Goal: Task Accomplishment & Management: Manage account settings

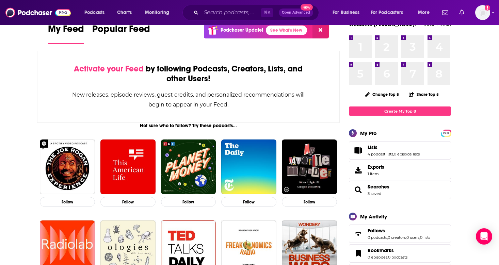
scroll to position [33, 0]
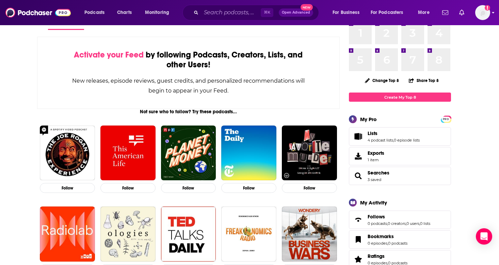
click at [482, 14] on img "Logged in as ncannella" at bounding box center [482, 12] width 15 height 15
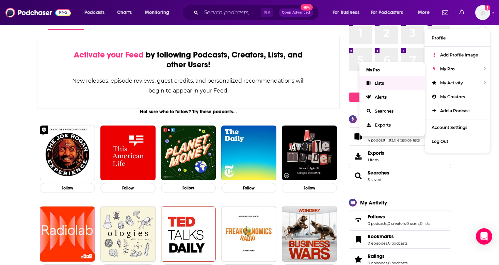
click at [389, 83] on link "Lists" at bounding box center [391, 83] width 65 height 14
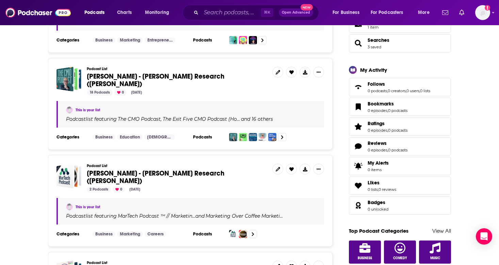
scroll to position [167, 0]
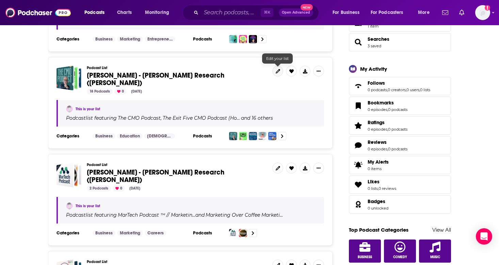
click at [279, 71] on icon at bounding box center [278, 71] width 4 height 4
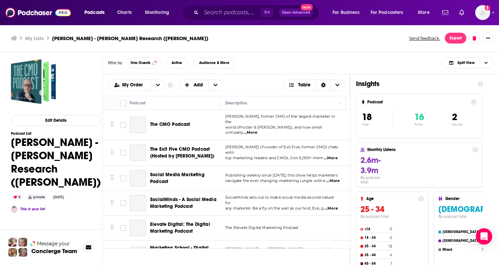
click at [36, 170] on h1 "[PERSON_NAME] - [PERSON_NAME] Research ([PERSON_NAME])" at bounding box center [56, 162] width 90 height 53
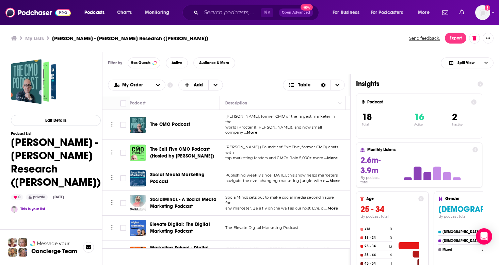
click at [36, 157] on h1 "[PERSON_NAME] - [PERSON_NAME] Research ([PERSON_NAME])" at bounding box center [56, 162] width 90 height 53
click at [36, 157] on h1 "Natalie - Perdue Research (Kelly)" at bounding box center [56, 162] width 90 height 53
click at [60, 119] on button "Edit Details" at bounding box center [56, 120] width 90 height 11
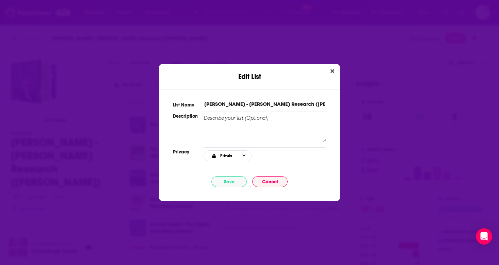
click at [229, 104] on input "Natalie - Perdue Research (Kelly)" at bounding box center [265, 103] width 123 height 7
drag, startPoint x: 226, startPoint y: 104, endPoint x: 199, endPoint y: 104, distance: 26.9
click at [199, 104] on div "List Name Natalie - Perdue Research (Kelly)" at bounding box center [249, 103] width 153 height 10
click at [280, 101] on input "Perdue Research (Kelly)" at bounding box center [265, 103] width 123 height 7
type input "Perdue Research (Kelly) - NC"
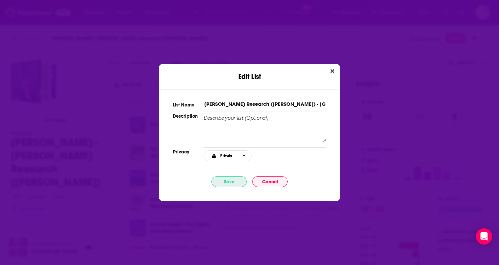
click at [231, 180] on button "Save" at bounding box center [228, 181] width 35 height 11
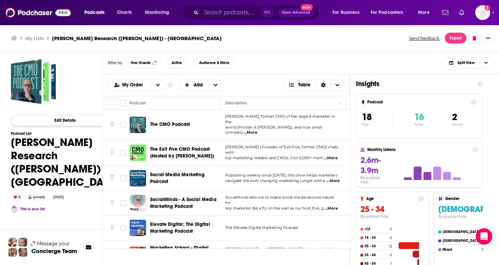
click at [68, 120] on button "Edit Details" at bounding box center [65, 120] width 108 height 11
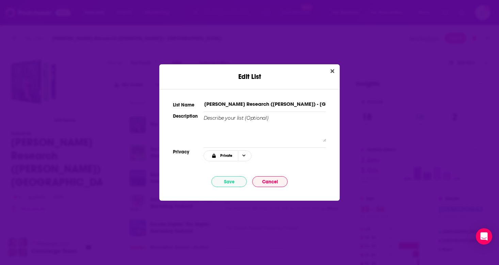
click at [272, 103] on input "Perdue Research (Kelly) - NC" at bounding box center [265, 103] width 123 height 7
type input "[PERSON_NAME] Research ([PERSON_NAME]) - [PERSON_NAME]"
click at [236, 182] on button "Save" at bounding box center [228, 181] width 35 height 11
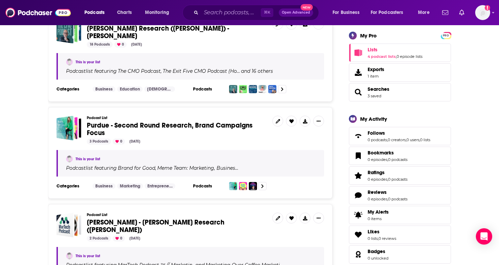
scroll to position [207, 0]
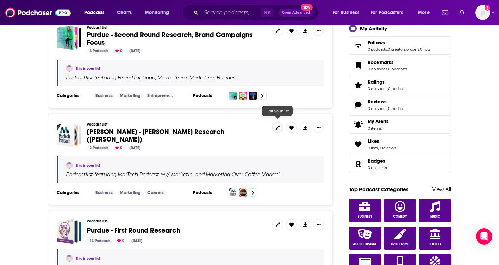
click at [279, 126] on icon at bounding box center [278, 128] width 4 height 4
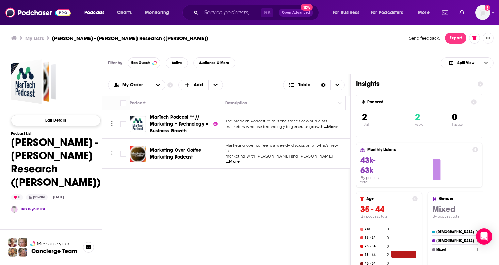
click at [66, 123] on button "Edit Details" at bounding box center [56, 120] width 90 height 11
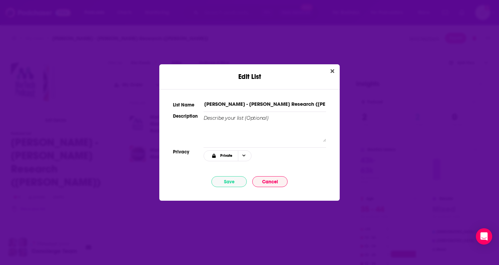
drag, startPoint x: 226, startPoint y: 105, endPoint x: 189, endPoint y: 107, distance: 37.8
click at [189, 107] on div "List Name Natalie - Perdue Research (Bailey)" at bounding box center [249, 103] width 153 height 10
click at [226, 103] on input "Natalie - Perdue Research (Bailey)" at bounding box center [265, 103] width 123 height 7
drag, startPoint x: 226, startPoint y: 103, endPoint x: 201, endPoint y: 103, distance: 24.8
click at [201, 103] on div "List Name Natalie - Perdue Research (Bailey)" at bounding box center [249, 103] width 153 height 10
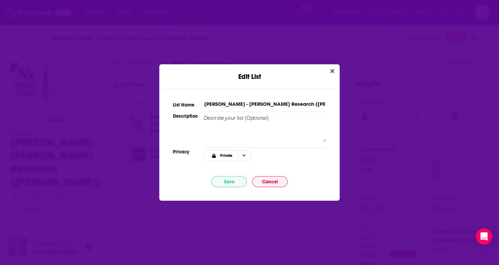
click at [226, 103] on input "Natalie - Perdue Research (Bailey)" at bounding box center [265, 103] width 123 height 7
click at [281, 102] on input "Perdue Research (Bailey)" at bounding box center [265, 103] width 123 height 7
type input "[PERSON_NAME] Research ([PERSON_NAME]) - [PERSON_NAME]"
click at [228, 177] on button "Save" at bounding box center [228, 181] width 35 height 11
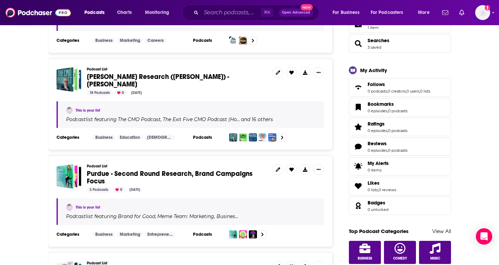
scroll to position [167, 0]
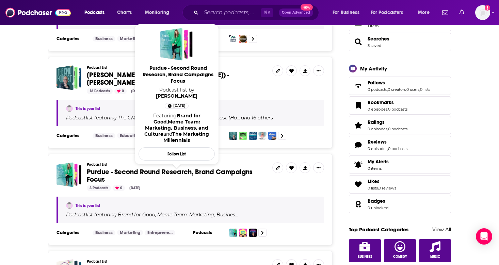
click at [108, 168] on span "Purdue - Second Round Research, Brand Campaigns Focus" at bounding box center [170, 176] width 166 height 16
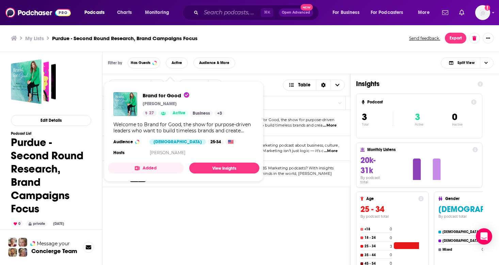
click at [172, 95] on span "Brand for Good" at bounding box center [166, 95] width 47 height 6
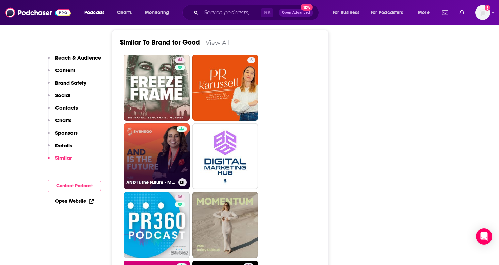
scroll to position [1020, 0]
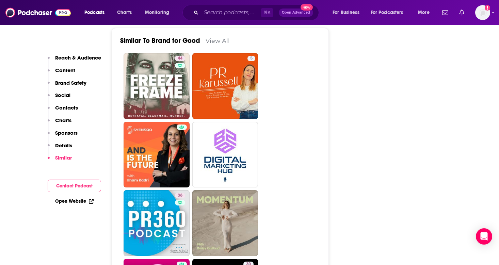
click at [213, 42] on link "View All" at bounding box center [218, 40] width 24 height 7
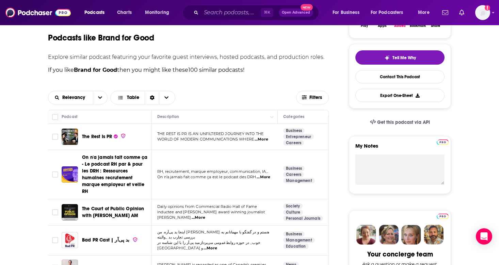
scroll to position [218, 0]
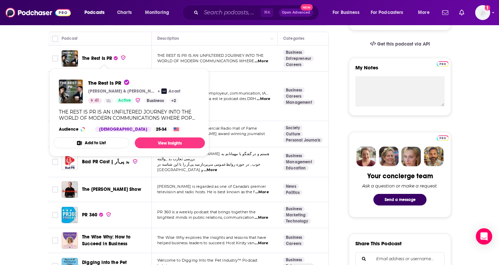
click at [93, 56] on span "The Rest Is PR" at bounding box center [97, 58] width 30 height 6
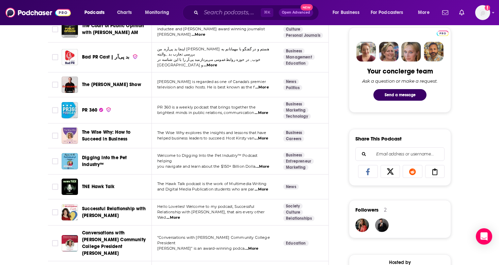
scroll to position [327, 0]
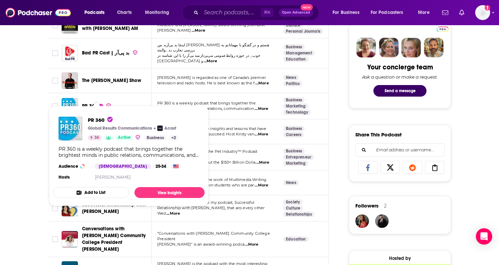
click at [91, 103] on span "PR 360" at bounding box center [89, 106] width 15 height 6
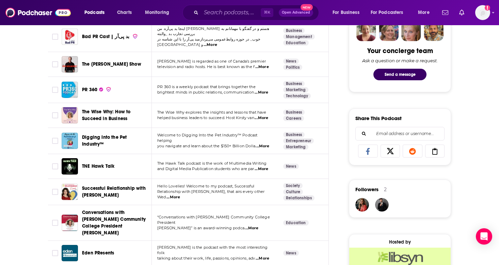
scroll to position [372, 0]
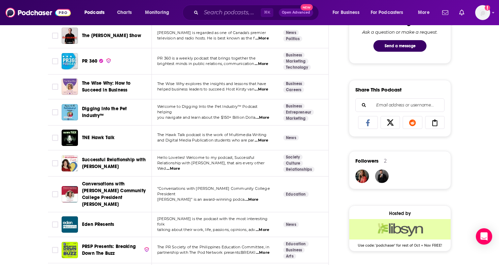
click at [100, 80] on span "The Wise Why: How to Succeed in Business" at bounding box center [106, 86] width 48 height 13
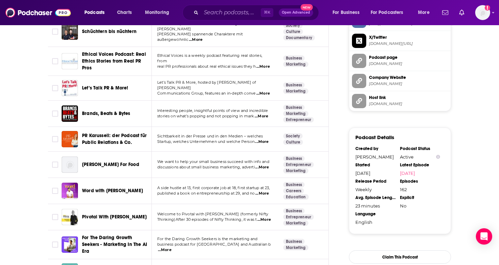
scroll to position [670, 0]
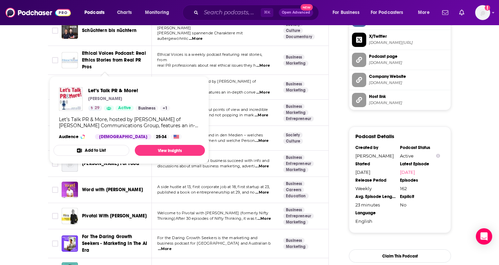
click at [89, 84] on span "Let’s Talk PR & More!" at bounding box center [105, 87] width 46 height 6
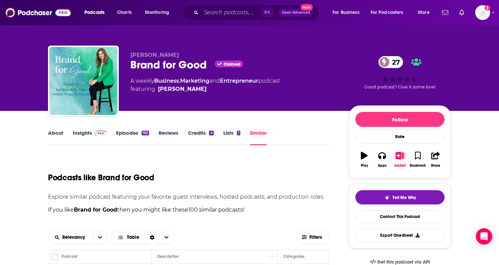
scroll to position [0, 0]
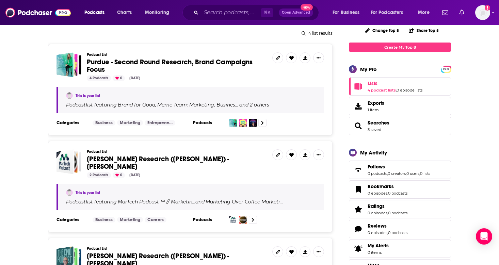
scroll to position [14, 0]
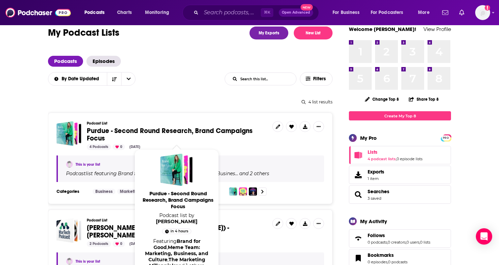
click at [145, 129] on span "Purdue - Second Round Research, Brand Campaigns Focus" at bounding box center [170, 135] width 166 height 16
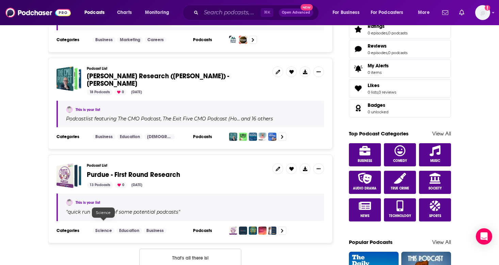
scroll to position [217, 0]
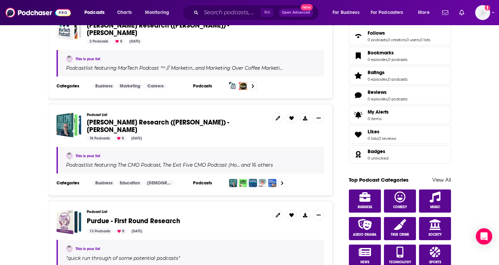
click at [96, 120] on span "Perdue Research (Kelly) - Natalie" at bounding box center [158, 126] width 142 height 16
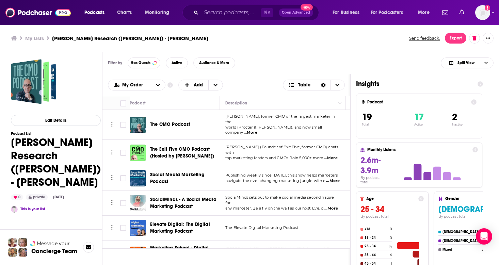
click at [159, 123] on span "The CMO Podcast" at bounding box center [170, 125] width 40 height 6
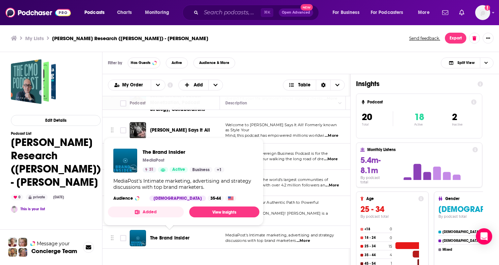
click at [174, 235] on span "The Brand Insider" at bounding box center [169, 238] width 39 height 6
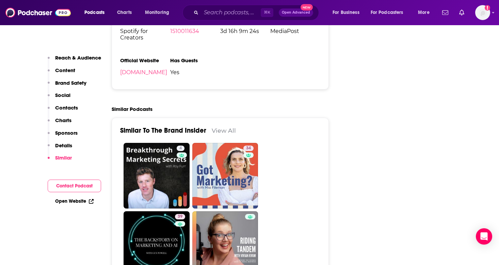
scroll to position [1139, 0]
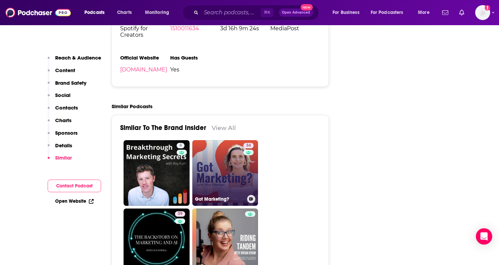
click at [233, 140] on link "34 Got Marketing?" at bounding box center [225, 173] width 66 height 66
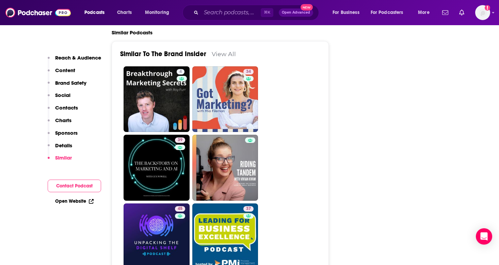
scroll to position [1214, 0]
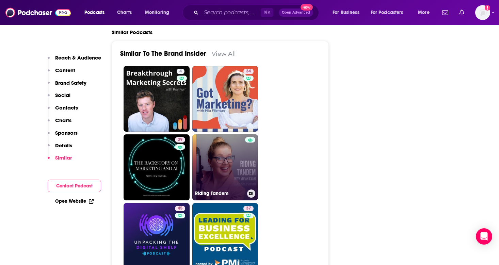
click at [227, 141] on link "Riding Tandem" at bounding box center [225, 167] width 66 height 66
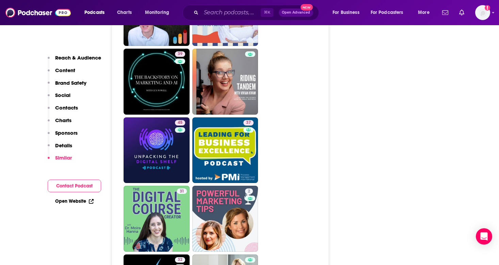
scroll to position [1303, 0]
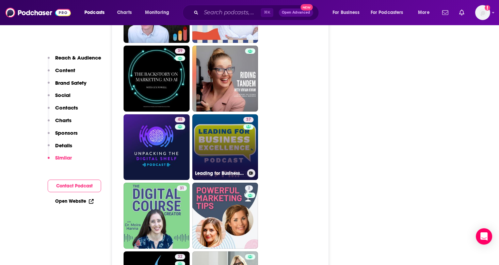
click at [231, 114] on link "37 Leading for Business Excellence" at bounding box center [225, 147] width 66 height 66
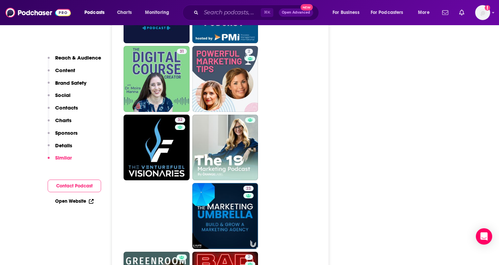
scroll to position [1440, 0]
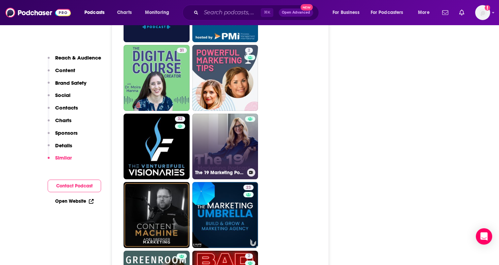
click at [238, 119] on link "The 19 Marketing Podcast by Orange Label" at bounding box center [225, 147] width 66 height 66
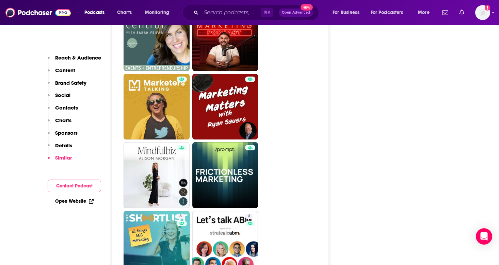
scroll to position [1686, 0]
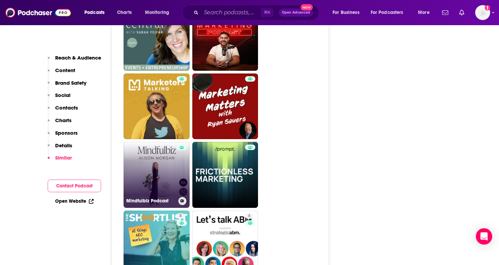
click at [167, 142] on link "Mindfulbiz Podcast" at bounding box center [157, 175] width 66 height 66
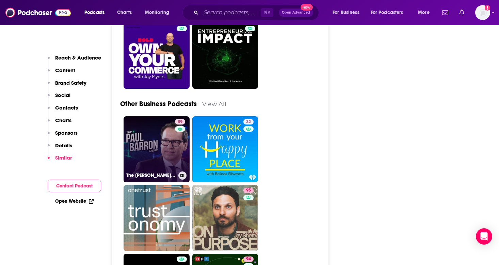
scroll to position [1802, 0]
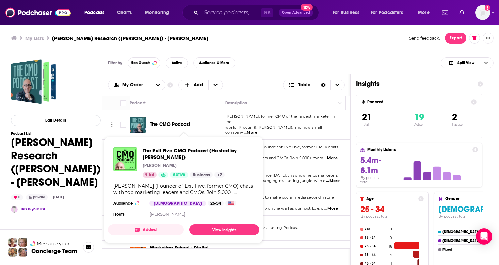
click at [160, 144] on div "The Exit Five CMO Podcast (Hosted by Dave Gerhardt) Dave Gerhardt 58 Active Bus…" at bounding box center [183, 183] width 151 height 82
click at [157, 153] on span "The Exit Five CMO Podcast (Hosted by Dave Gerhardt)" at bounding box center [198, 153] width 111 height 13
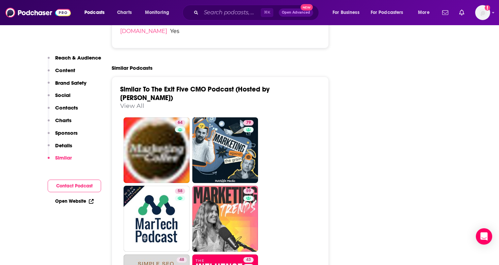
scroll to position [1256, 0]
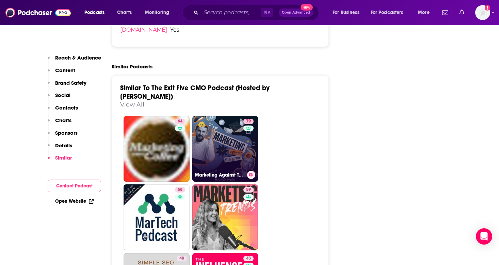
click at [228, 116] on link "79 Marketing Against The Grain" at bounding box center [225, 149] width 66 height 66
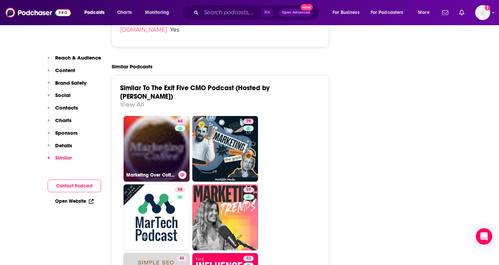
click at [168, 116] on link "64 Marketing Over Coffee Marketing Podcast" at bounding box center [157, 149] width 66 height 66
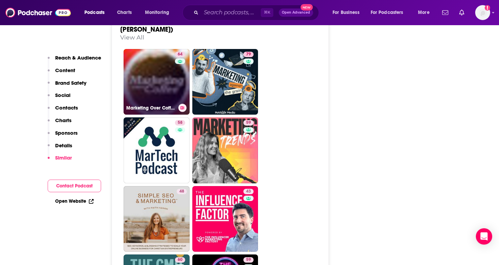
scroll to position [1332, 0]
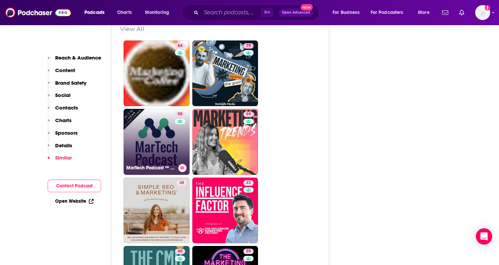
click at [155, 109] on link "58 MarTech Podcast ™ // Marketing + Technology = Business Growth" at bounding box center [157, 142] width 66 height 66
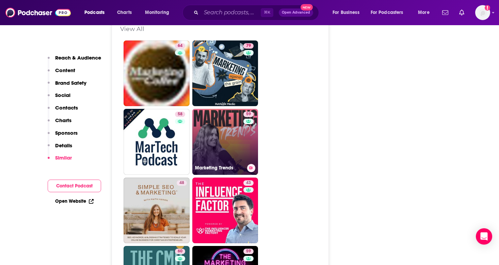
click at [229, 109] on link "59 Marketing Trends" at bounding box center [225, 142] width 66 height 66
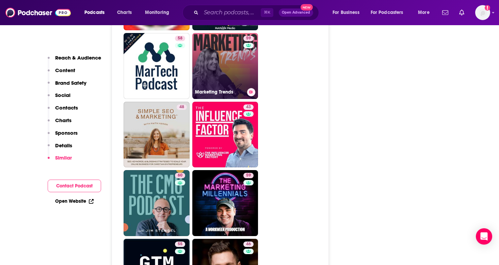
scroll to position [1424, 0]
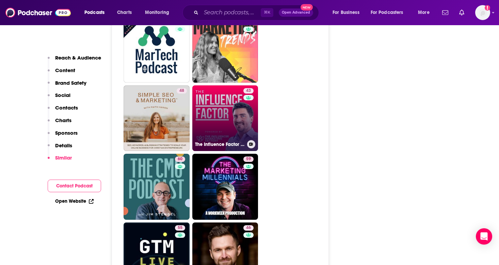
click at [235, 85] on link "43 The Influence Factor by The Influencer Marketing Factory" at bounding box center [225, 118] width 66 height 66
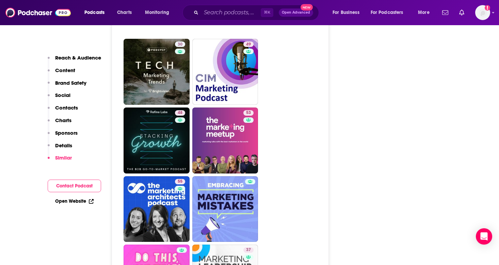
scroll to position [1814, 0]
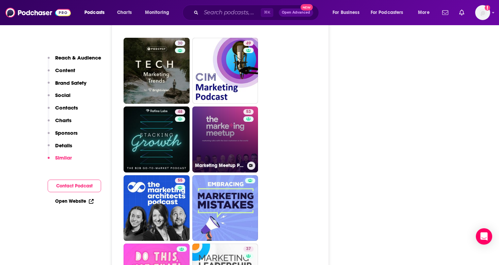
click at [242, 107] on link "53 Marketing Meetup Podcast" at bounding box center [225, 140] width 66 height 66
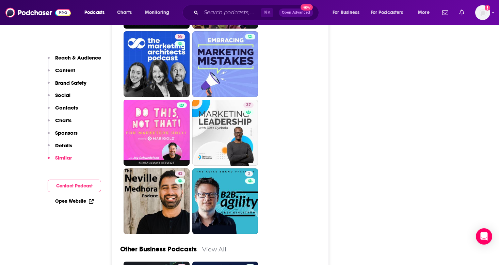
scroll to position [1958, 0]
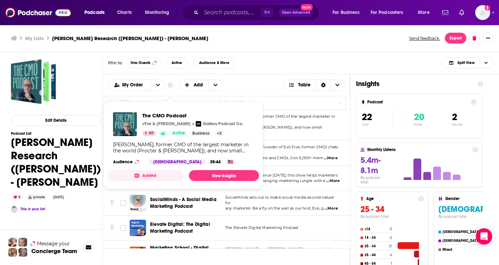
scroll to position [42, 0]
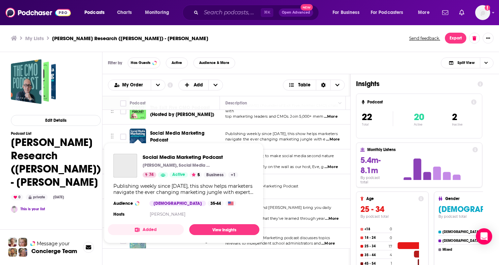
click at [145, 129] on img "Social Media Marketing Podcast" at bounding box center [138, 137] width 16 height 16
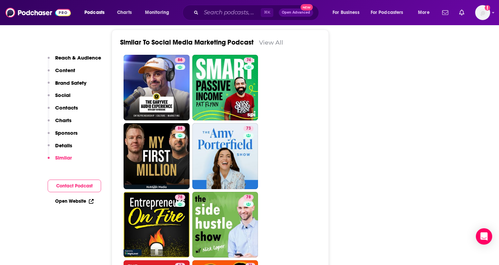
scroll to position [1718, 0]
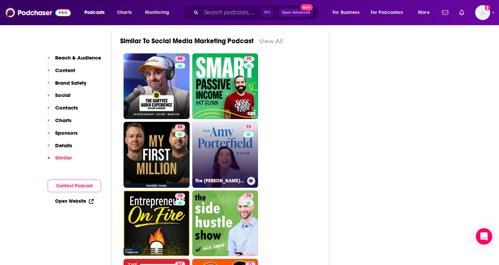
click at [232, 129] on link "73 The Amy Porterfield Show" at bounding box center [225, 155] width 66 height 66
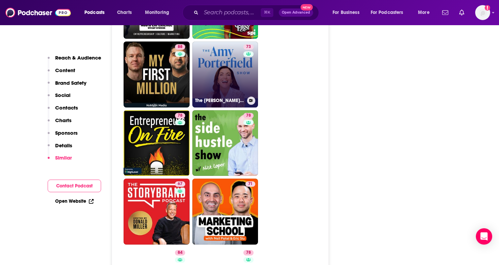
scroll to position [1800, 0]
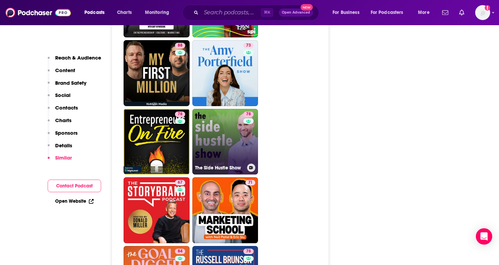
click at [236, 110] on link "78 The Side Hustle Show" at bounding box center [225, 142] width 66 height 66
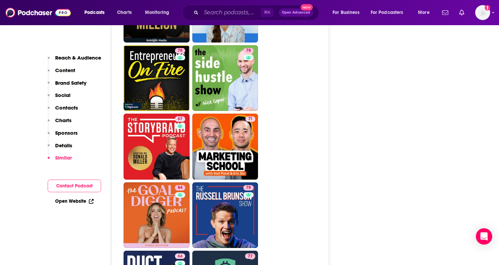
scroll to position [1864, 0]
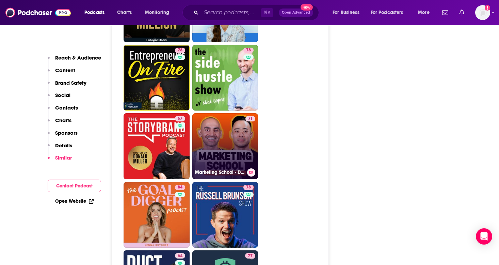
click at [240, 114] on link "71 Marketing School - Digital Marketing and Online Marketing Tips" at bounding box center [225, 146] width 66 height 66
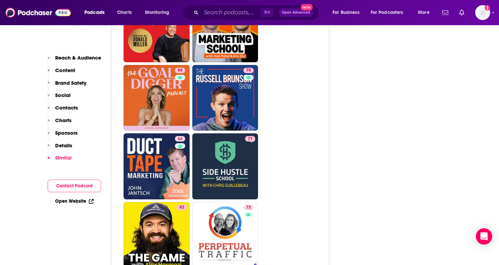
scroll to position [1981, 0]
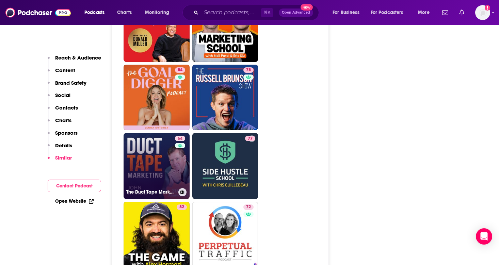
click at [170, 133] on link "64 The Duct Tape Marketing Podcast" at bounding box center [157, 166] width 66 height 66
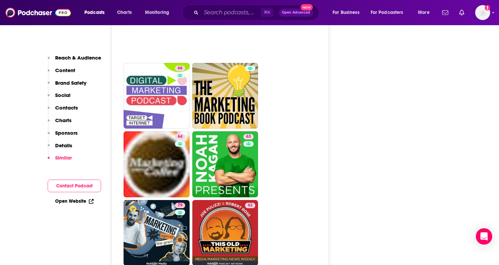
scroll to position [2328, 0]
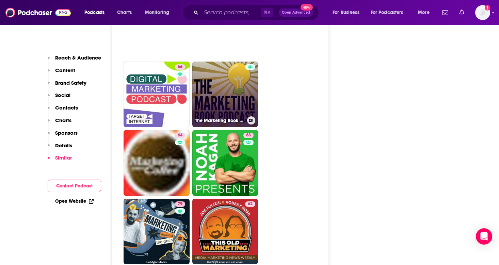
click at [237, 62] on link "The Marketing Book Podcast" at bounding box center [225, 95] width 66 height 66
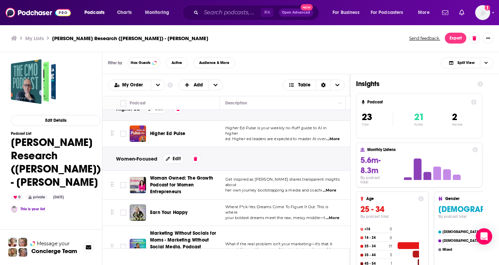
scroll to position [253, 0]
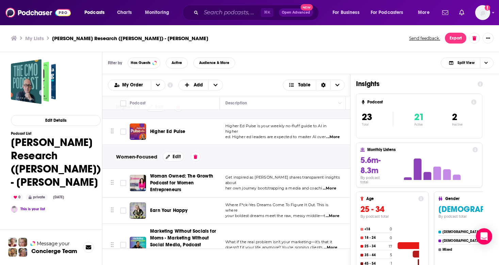
click at [171, 130] on span "Higher Ed Pulse" at bounding box center [167, 132] width 35 height 6
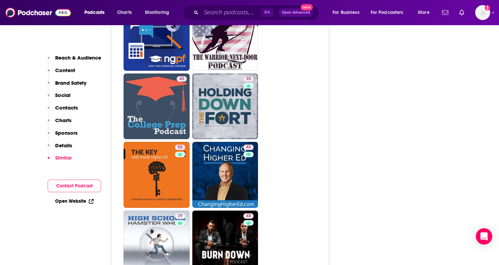
scroll to position [1240, 0]
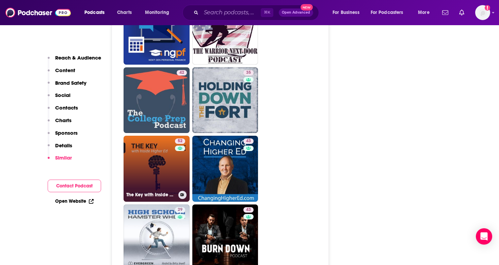
click at [153, 140] on link "52 The Key with Inside Higher Ed" at bounding box center [157, 169] width 66 height 66
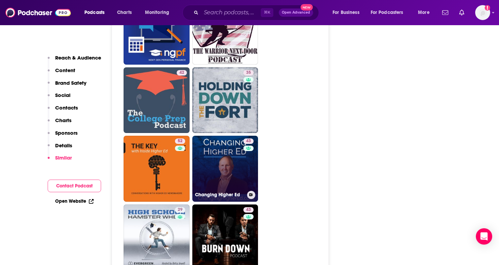
click at [223, 136] on link "43 Changing Higher Ed" at bounding box center [225, 169] width 66 height 66
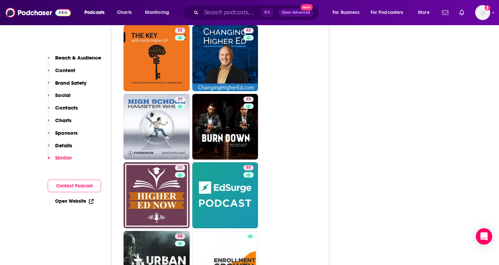
scroll to position [1349, 0]
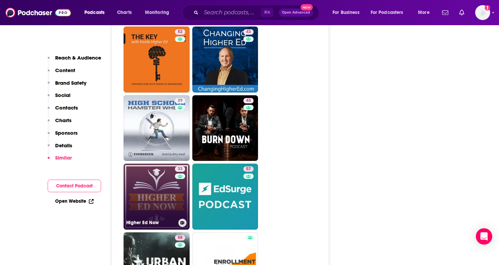
click at [163, 170] on link "33 Higher Ed Now" at bounding box center [157, 197] width 66 height 66
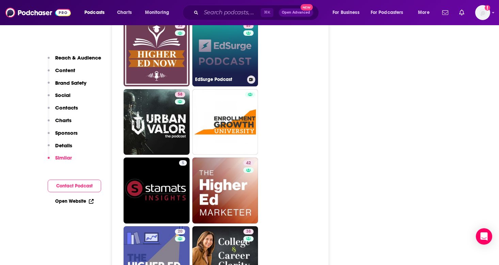
scroll to position [1495, 0]
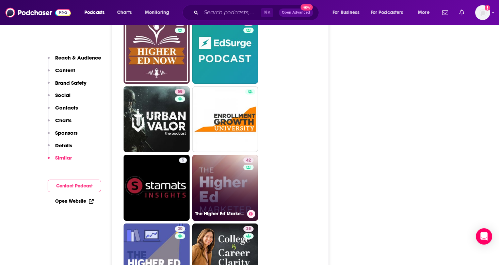
click at [227, 155] on link "42 The Higher Ed Marketer" at bounding box center [225, 188] width 66 height 66
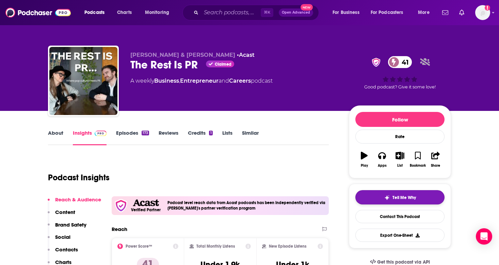
click at [405, 199] on span "Tell Me Why" at bounding box center [403, 197] width 23 height 5
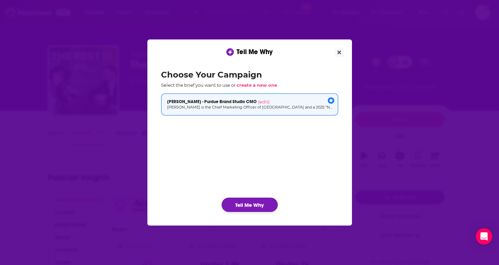
click at [261, 205] on button "Tell Me Why" at bounding box center [250, 205] width 56 height 14
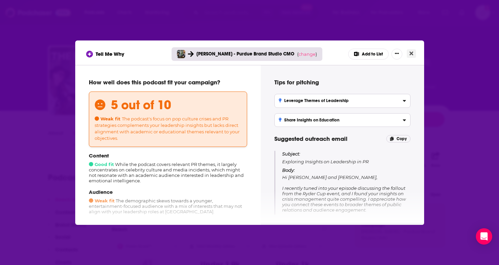
click at [411, 54] on icon "Close" at bounding box center [411, 53] width 4 height 4
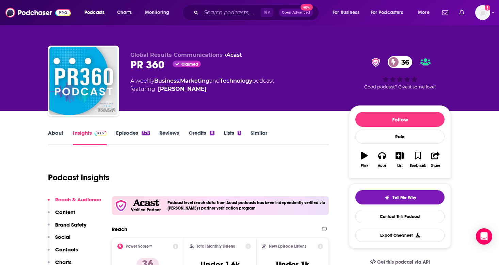
click at [125, 134] on link "Episodes 376" at bounding box center [133, 138] width 34 height 16
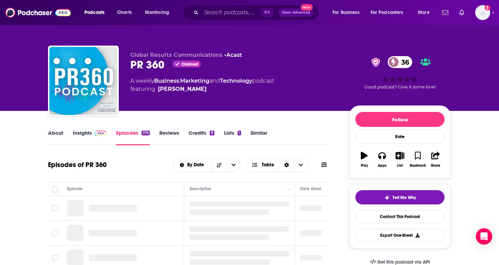
scroll to position [75, 0]
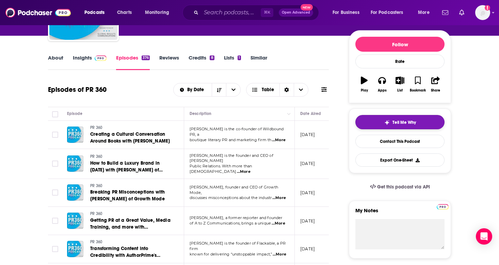
click at [408, 122] on span "Tell Me Why" at bounding box center [403, 122] width 23 height 5
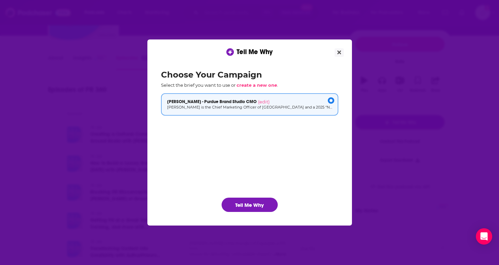
scroll to position [0, 0]
click at [258, 205] on button "Tell Me Why" at bounding box center [250, 205] width 56 height 14
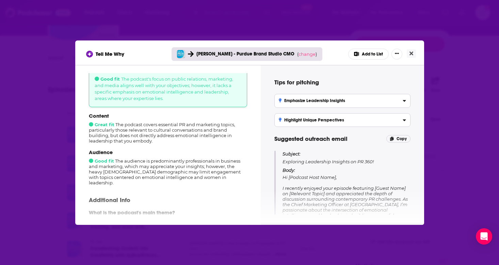
scroll to position [47, 0]
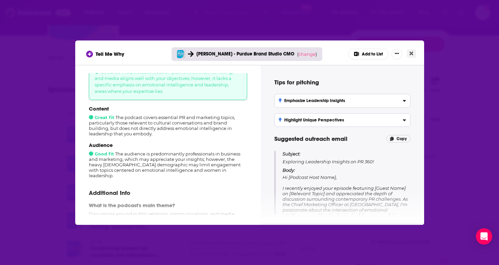
click at [416, 54] on button "Close" at bounding box center [411, 53] width 9 height 9
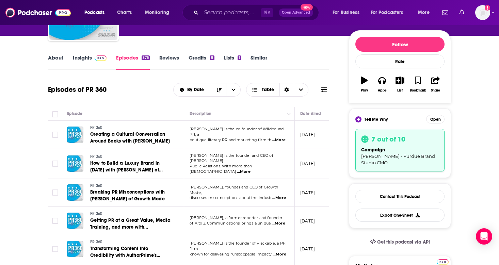
scroll to position [75, 0]
click at [399, 81] on icon "button" at bounding box center [399, 80] width 9 height 7
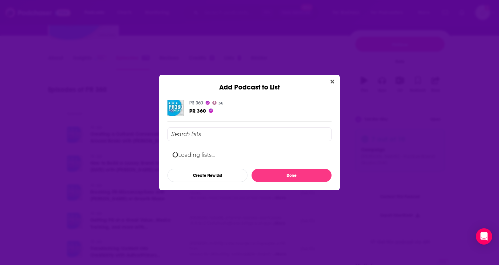
scroll to position [0, 0]
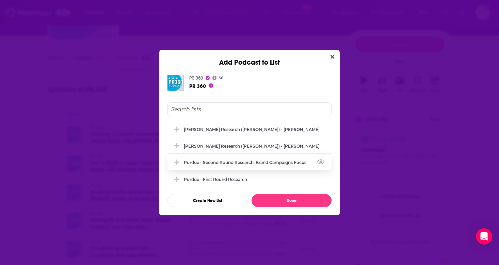
click at [183, 165] on button "Add Podcast To List" at bounding box center [178, 162] width 12 height 7
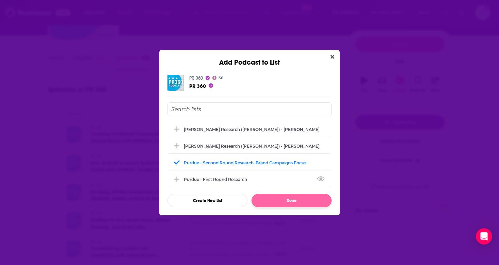
click at [288, 206] on button "Done" at bounding box center [292, 200] width 80 height 13
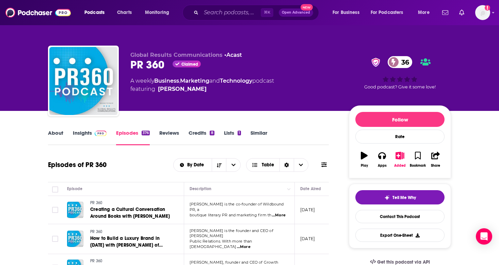
scroll to position [75, 0]
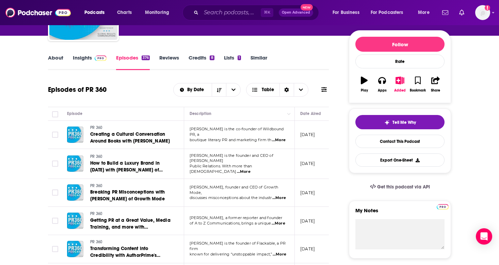
click at [401, 83] on icon "button" at bounding box center [400, 80] width 9 height 7
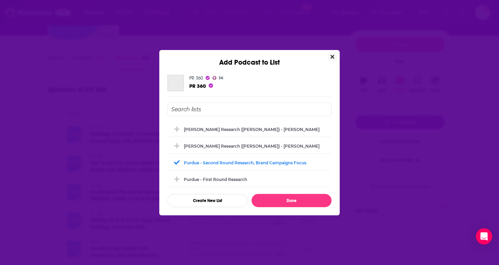
scroll to position [0, 0]
click at [176, 163] on icon "Add Podcast To List" at bounding box center [176, 162] width 5 height 6
click at [181, 145] on button "Add Podcast To List" at bounding box center [178, 145] width 12 height 7
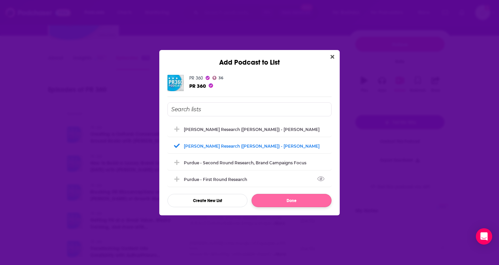
click at [279, 199] on button "Done" at bounding box center [292, 200] width 80 height 13
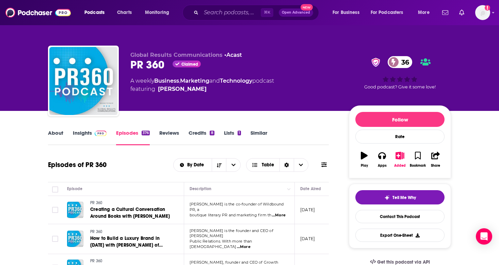
scroll to position [75, 0]
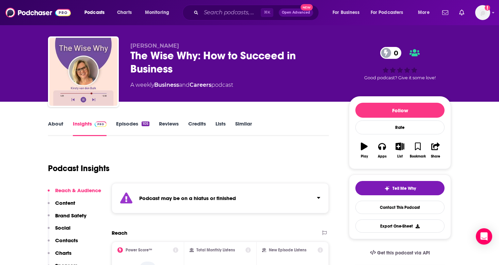
scroll to position [11, 0]
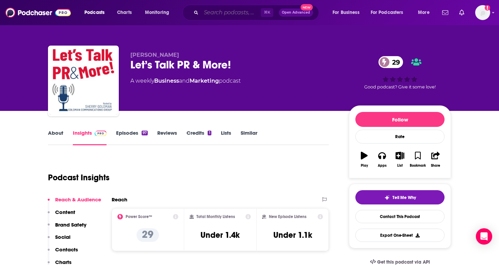
click at [241, 11] on input "Search podcasts, credits, & more..." at bounding box center [231, 12] width 60 height 11
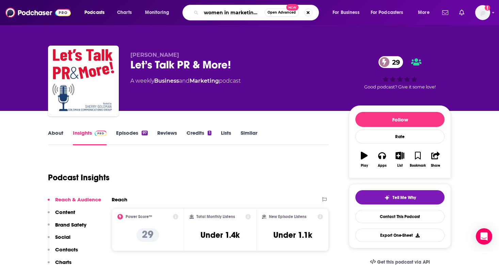
type input "women in marketing podcast"
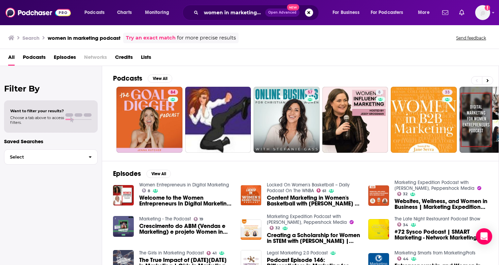
scroll to position [16, 0]
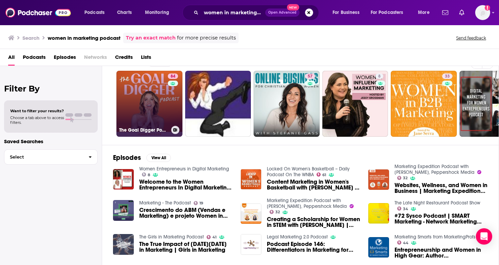
click at [146, 127] on h3 "The Goal Digger Podcast | Top Business and Marketing Podcast for Creatives, Ent…" at bounding box center [143, 130] width 49 height 6
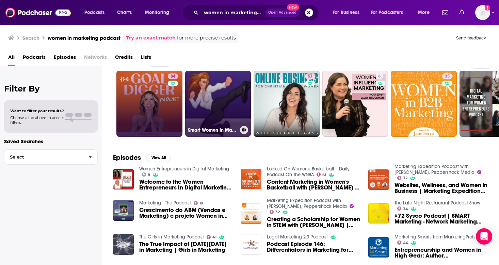
click at [222, 81] on link "Smart Women In Marketing Podcast" at bounding box center [218, 104] width 66 height 66
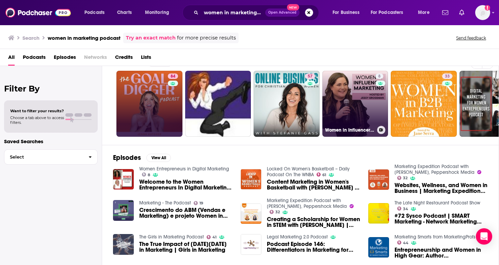
click at [369, 100] on link "8 Women in Influencer Marketing" at bounding box center [355, 104] width 66 height 66
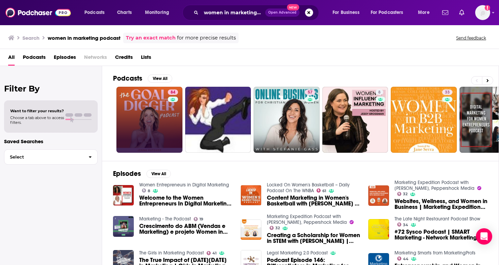
scroll to position [0, 0]
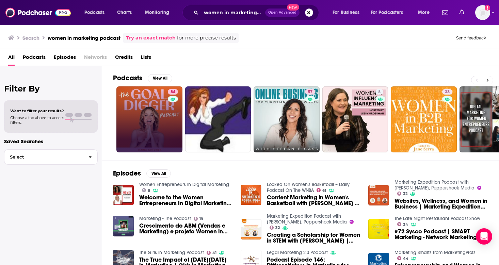
click at [488, 80] on icon at bounding box center [487, 80] width 2 height 5
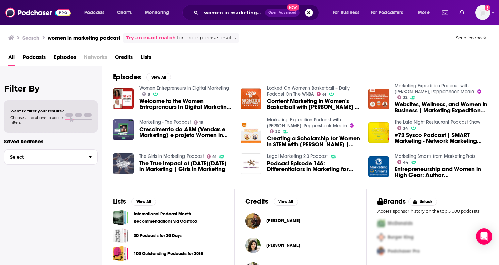
scroll to position [82, 0]
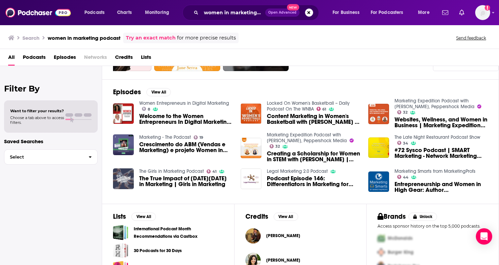
click at [42, 59] on span "Podcasts" at bounding box center [34, 59] width 23 height 14
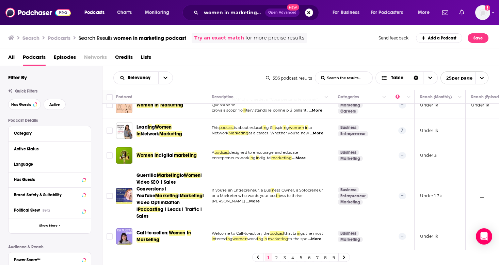
scroll to position [273, 0]
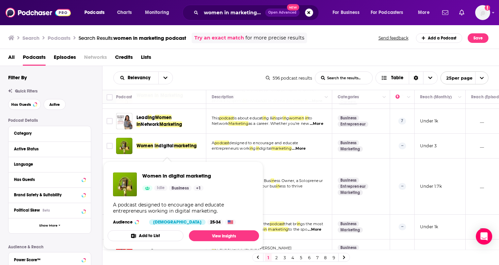
click at [191, 149] on span "marketing" at bounding box center [185, 146] width 23 height 6
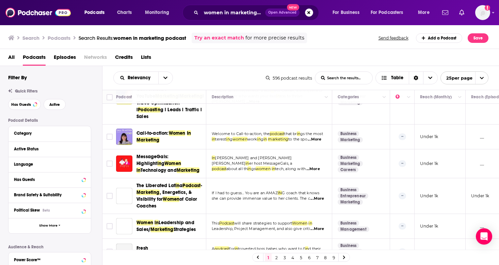
scroll to position [368, 0]
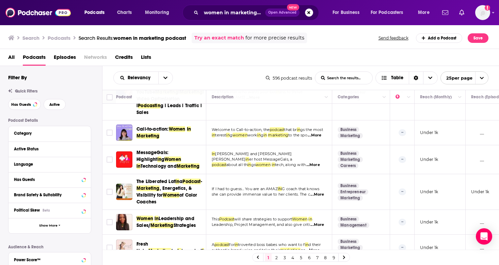
click at [180, 132] on span "Women" at bounding box center [177, 129] width 17 height 6
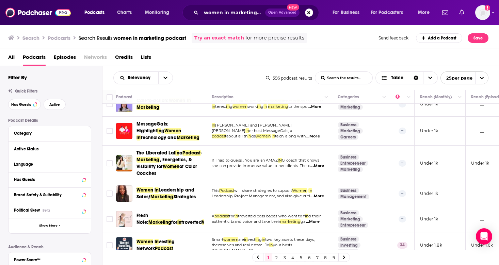
scroll to position [398, 0]
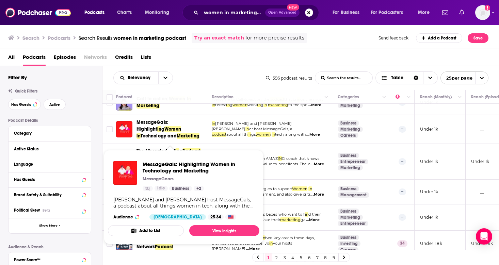
click at [179, 129] on span "MessageGals: Highlight in g Women in Technology and Marketing" at bounding box center [169, 129] width 67 height 20
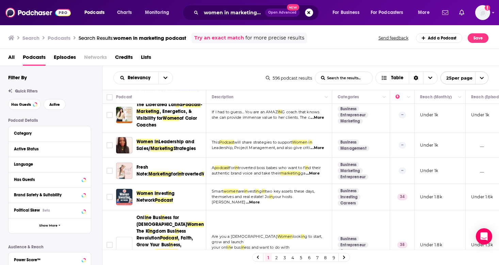
scroll to position [446, 0]
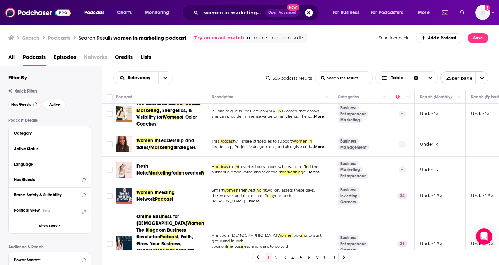
click at [183, 148] on span "Strategies" at bounding box center [185, 148] width 22 height 6
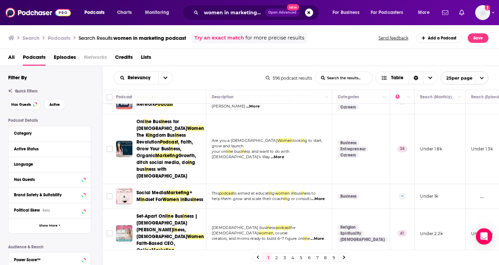
scroll to position [542, 0]
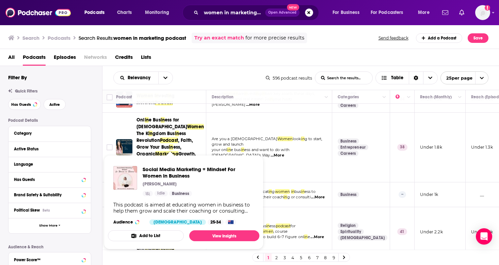
click at [179, 184] on div "Casey" at bounding box center [198, 183] width 111 height 5
click at [161, 184] on div "Casey" at bounding box center [198, 183] width 111 height 5
click at [162, 170] on span "Social Media Marketing + Mindset For Women in Business" at bounding box center [198, 172] width 111 height 13
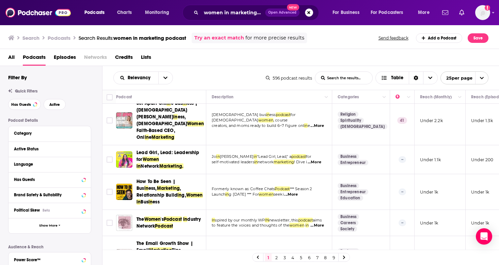
scroll to position [653, 0]
click at [174, 200] on div "Podcasts Charts Monitoring women in marketing podcast Open Advanced New For Bus…" at bounding box center [249, 132] width 499 height 265
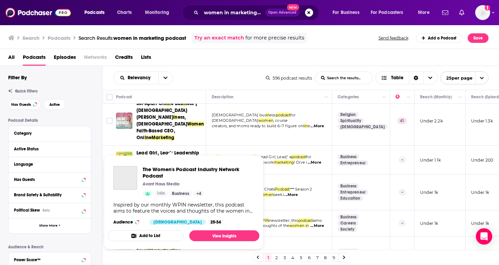
click at [164, 200] on div "Podcasts Charts Monitoring women in marketing podcast Open Advanced New For Bus…" at bounding box center [249, 132] width 499 height 265
click at [123, 200] on div "The Women's Podcast Industry Network Podcast Avant Haus Media Idle Business + 4…" at bounding box center [183, 196] width 151 height 70
click at [126, 179] on img "The Women's Podcast Industry Network Podcast" at bounding box center [125, 178] width 24 height 24
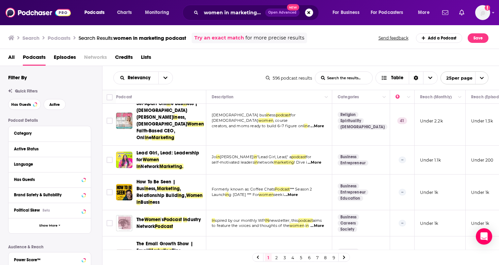
scroll to position [0, 0]
click at [81, 149] on div at bounding box center [78, 149] width 13 height 9
click at [84, 149] on icon at bounding box center [83, 149] width 3 height 2
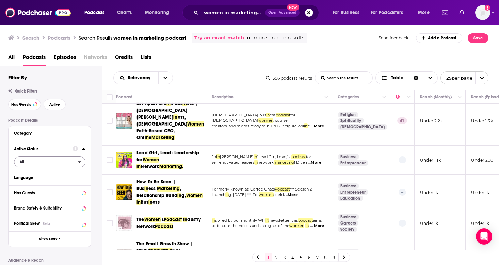
click at [65, 161] on span "All" at bounding box center [46, 161] width 64 height 9
click at [55, 188] on div "Active 153" at bounding box center [52, 184] width 76 height 11
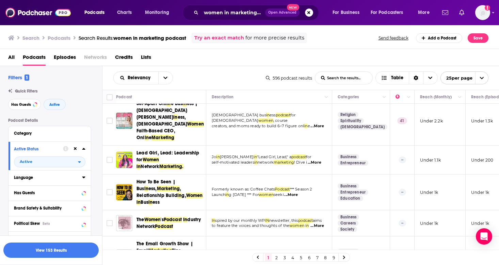
click at [84, 178] on icon at bounding box center [83, 178] width 3 height 2
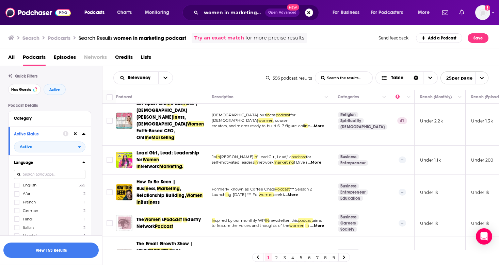
scroll to position [20, 0]
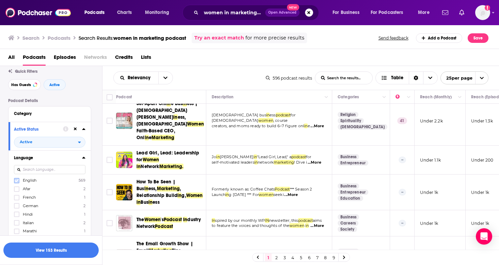
click at [15, 182] on icon at bounding box center [17, 180] width 4 height 3
click at [81, 158] on div at bounding box center [78, 157] width 13 height 9
click at [83, 158] on icon at bounding box center [83, 157] width 3 height 5
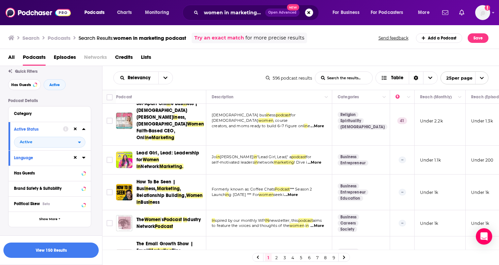
click at [83, 129] on icon at bounding box center [83, 128] width 3 height 5
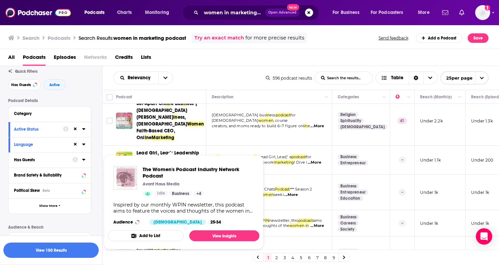
click at [70, 160] on button "Has Guests" at bounding box center [43, 160] width 59 height 9
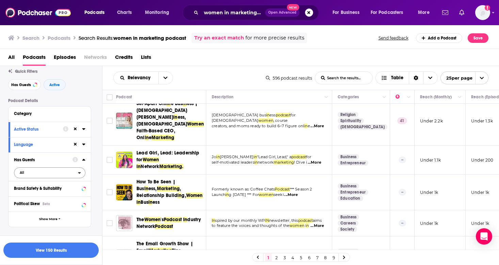
click at [52, 176] on span "All" at bounding box center [46, 172] width 64 height 9
click at [38, 197] on span "Has guests" at bounding box center [37, 195] width 40 height 4
click at [84, 161] on icon at bounding box center [83, 160] width 3 height 2
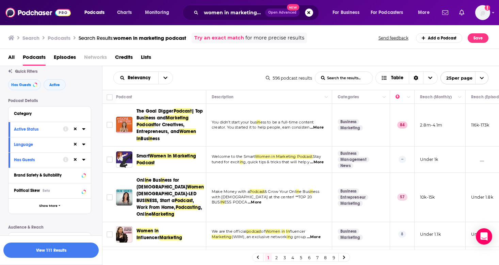
scroll to position [0, 0]
click at [93, 103] on div "Podcast Details Category Active Status Language Has Guests Brand Safety & Suita…" at bounding box center [55, 219] width 94 height 242
click at [240, 13] on input "women in marketing podcast" at bounding box center [233, 12] width 64 height 11
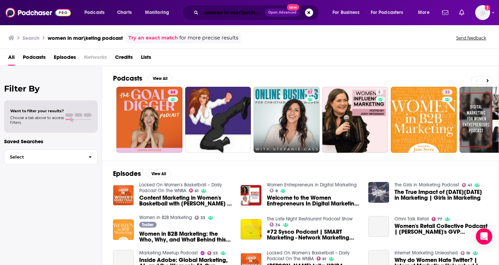
click at [243, 10] on input "women in mar\keting podcast" at bounding box center [233, 12] width 64 height 11
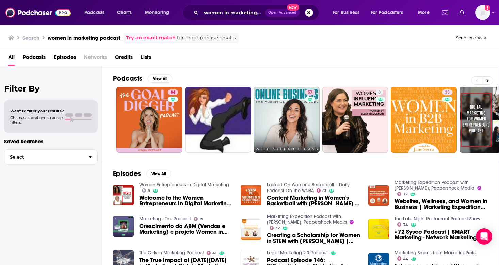
click at [39, 57] on span "Podcasts" at bounding box center [34, 59] width 23 height 14
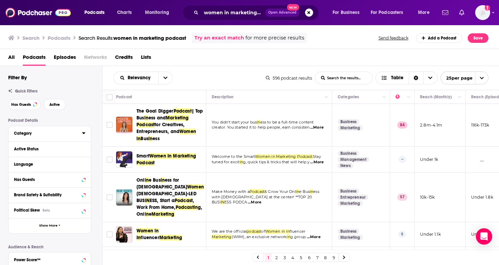
click at [58, 137] on button "Category" at bounding box center [48, 133] width 68 height 9
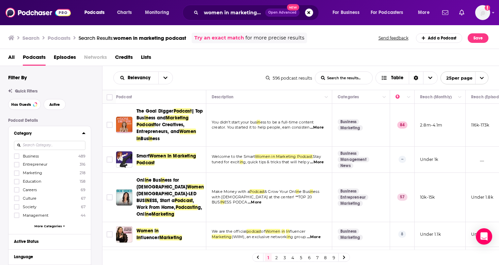
click at [82, 136] on button "Category" at bounding box center [48, 133] width 68 height 9
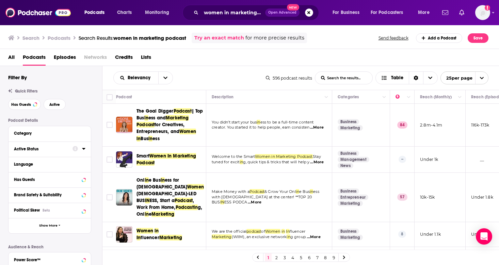
click at [69, 151] on button "Active Status" at bounding box center [43, 149] width 59 height 9
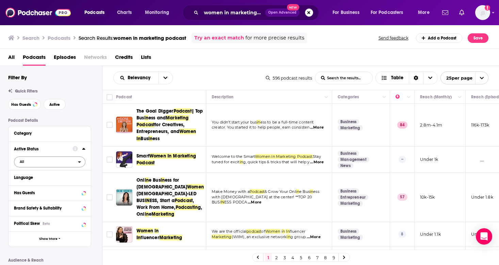
click at [56, 164] on span "All" at bounding box center [46, 161] width 64 height 9
click at [44, 186] on span "Active" at bounding box center [35, 184] width 36 height 4
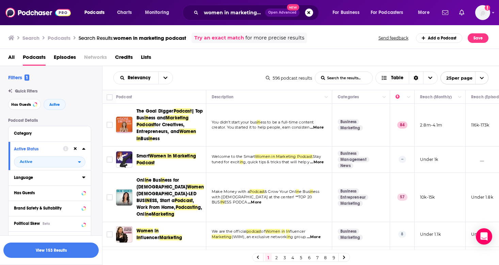
click at [53, 182] on button "Language" at bounding box center [48, 177] width 68 height 9
click at [45, 202] on label "English 569" at bounding box center [49, 200] width 71 height 6
click at [17, 203] on input "multiSelectOption-en-0" at bounding box center [17, 203] width 0 height 0
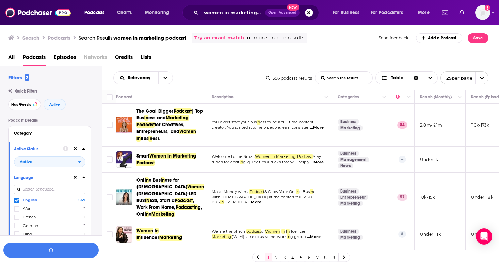
click at [83, 180] on icon at bounding box center [83, 177] width 3 height 5
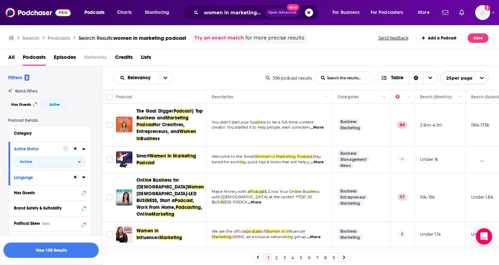
click at [83, 150] on icon at bounding box center [83, 149] width 3 height 2
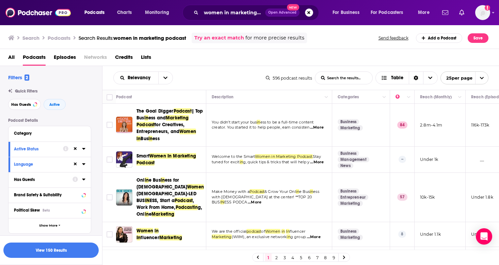
click at [72, 179] on button "Has Guests" at bounding box center [43, 179] width 59 height 9
click at [49, 196] on span "All" at bounding box center [46, 192] width 64 height 9
click at [37, 217] on span "Has guests" at bounding box center [37, 215] width 40 height 4
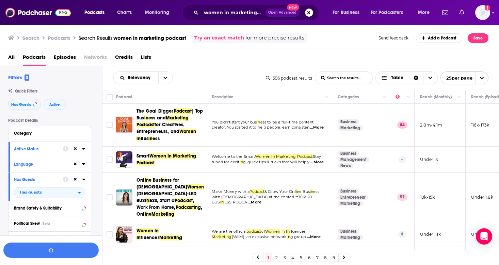
click at [83, 180] on icon at bounding box center [83, 179] width 3 height 5
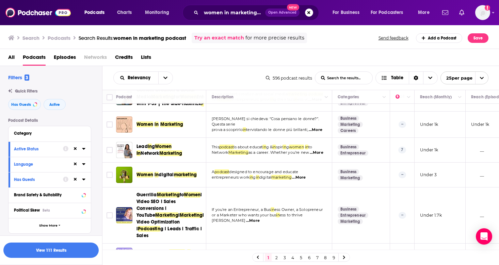
scroll to position [244, 0]
click at [127, 133] on img "Women in Marketing" at bounding box center [124, 124] width 16 height 16
click at [127, 157] on img "Leading Women In Network Marketing" at bounding box center [124, 150] width 16 height 16
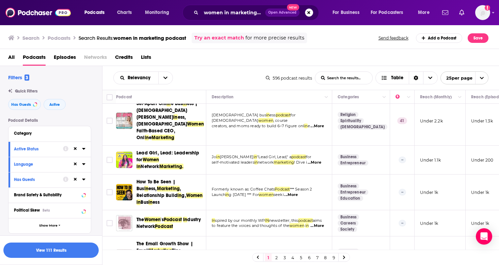
scroll to position [0, 0]
click at [278, 258] on link "2" at bounding box center [276, 258] width 7 height 8
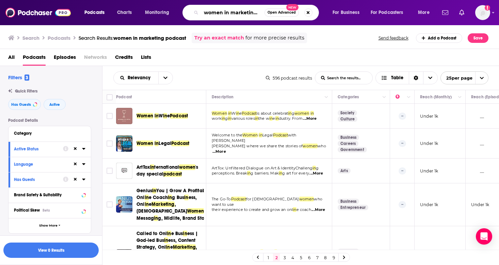
click at [241, 12] on input "women in marketing podcast" at bounding box center [232, 12] width 63 height 11
drag, startPoint x: 224, startPoint y: 14, endPoint x: 274, endPoint y: 19, distance: 49.9
click at [274, 19] on div "women in marketing podcast Open Advanced New" at bounding box center [250, 13] width 136 height 16
type input "w"
type input "balancing career and motherhood"
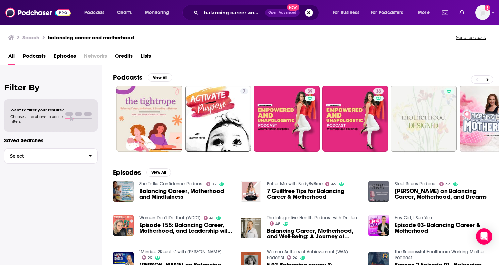
click at [39, 53] on span "Podcasts" at bounding box center [34, 58] width 23 height 14
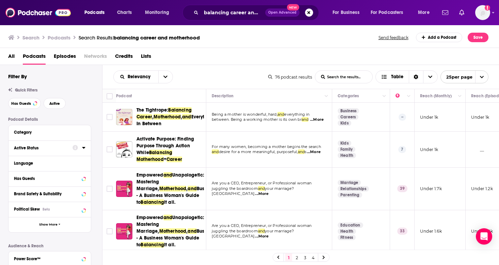
click at [74, 147] on icon at bounding box center [74, 147] width 5 height 5
click at [84, 149] on icon at bounding box center [83, 148] width 3 height 2
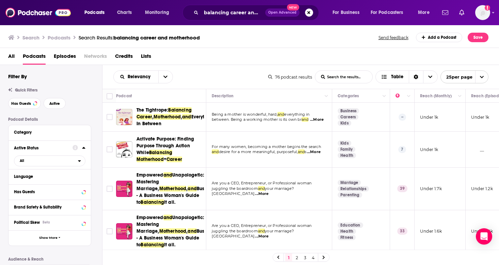
click at [59, 169] on div "Active Status All" at bounding box center [50, 155] width 82 height 29
click at [55, 165] on span "All" at bounding box center [46, 160] width 64 height 9
click at [42, 188] on div "Active 15" at bounding box center [52, 183] width 76 height 11
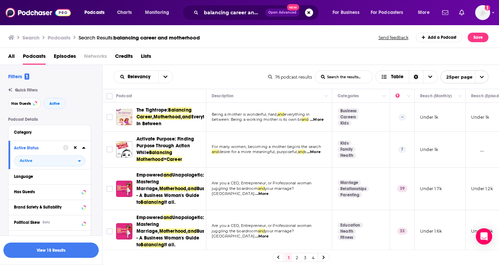
click at [87, 178] on div "Language" at bounding box center [50, 176] width 82 height 15
click at [86, 178] on div "Language" at bounding box center [50, 176] width 82 height 15
click at [83, 177] on icon at bounding box center [83, 177] width 3 height 2
click at [17, 201] on icon at bounding box center [17, 199] width 4 height 3
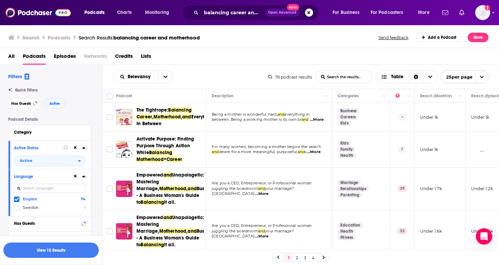
click at [84, 179] on icon at bounding box center [83, 176] width 3 height 5
click at [84, 149] on icon at bounding box center [83, 148] width 3 height 2
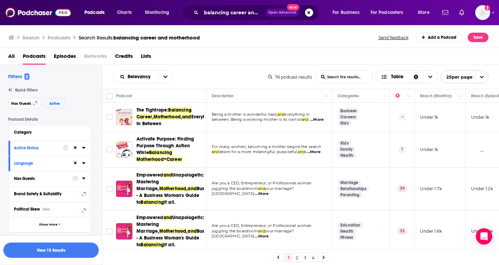
click at [66, 183] on button "Has Guests" at bounding box center [43, 178] width 59 height 9
click at [41, 196] on span "All" at bounding box center [46, 191] width 64 height 9
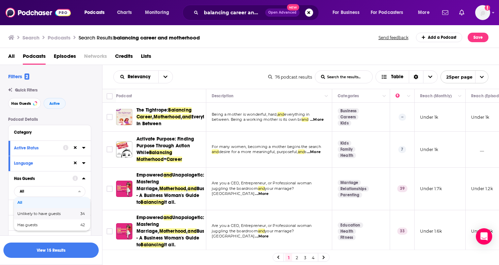
click at [36, 216] on span "Unlikely to have guests" at bounding box center [43, 214] width 52 height 4
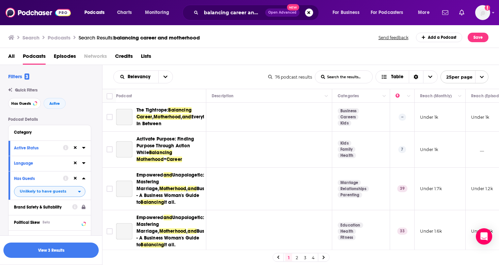
click at [41, 193] on span "Unlikely to have guests" at bounding box center [43, 192] width 47 height 4
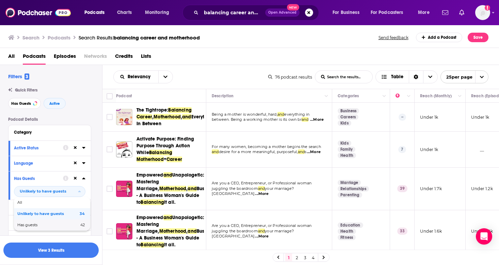
click at [30, 225] on span "Has guests" at bounding box center [37, 225] width 41 height 4
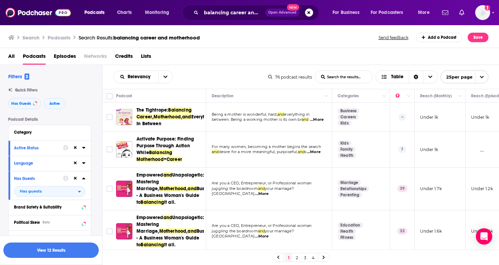
click at [49, 250] on button "View 12 Results" at bounding box center [50, 250] width 95 height 15
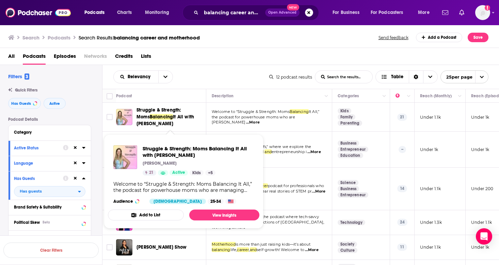
click at [150, 120] on span "Balancing" at bounding box center [161, 117] width 23 height 6
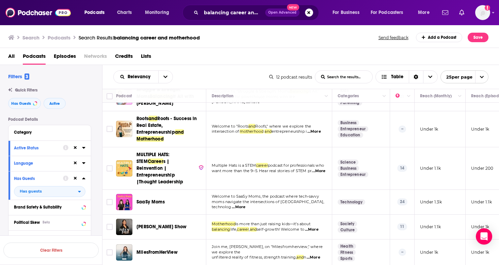
scroll to position [22, 0]
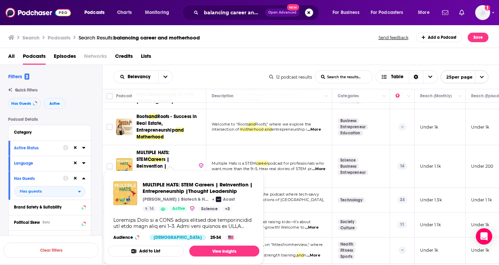
click at [167, 157] on span "s | Reinvention | Entrepreneurship |Thought Leadership" at bounding box center [159, 170] width 47 height 26
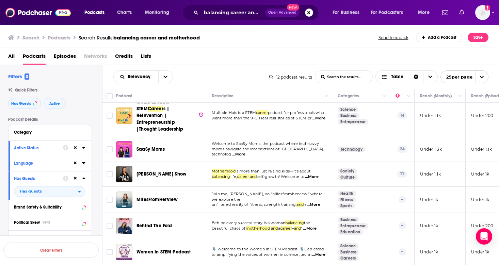
scroll to position [75, 0]
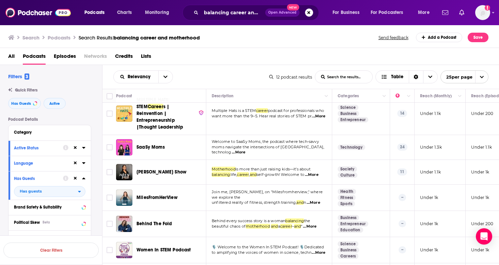
click at [140, 144] on span "SaaSy Moms" at bounding box center [150, 147] width 28 height 6
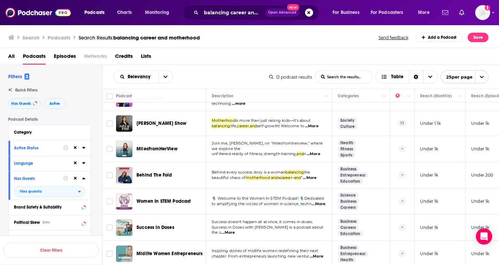
scroll to position [125, 0]
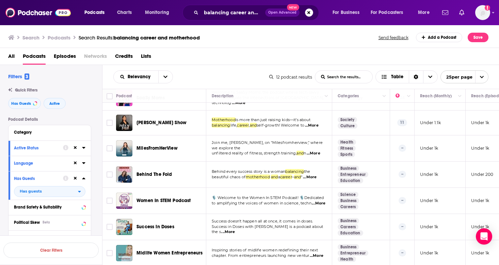
click at [158, 167] on div "Behind The Fold" at bounding box center [171, 174] width 71 height 16
click at [158, 172] on span "Behind The Fold" at bounding box center [154, 175] width 36 height 6
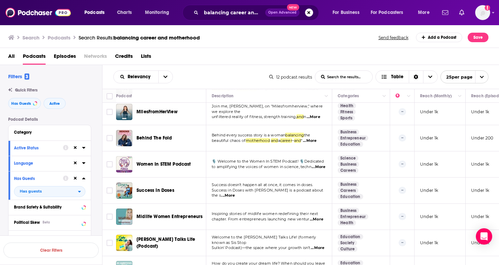
scroll to position [0, 0]
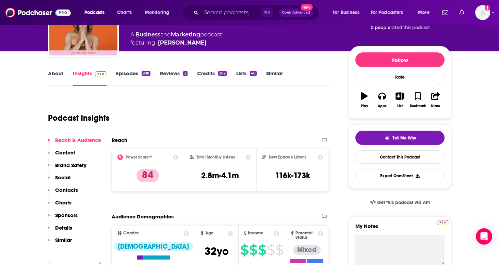
scroll to position [33, 0]
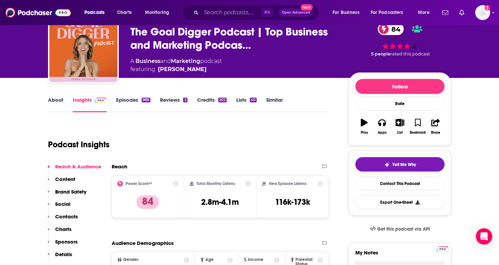
click at [383, 167] on button "Tell Me Why" at bounding box center [399, 164] width 89 height 14
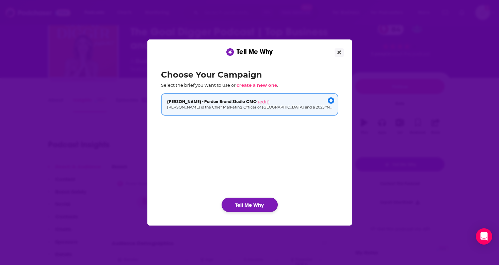
click at [236, 210] on button "Tell Me Why" at bounding box center [250, 205] width 56 height 14
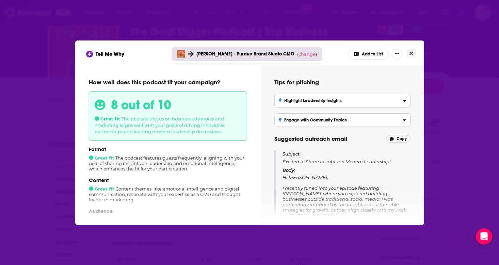
click at [409, 50] on button "Close" at bounding box center [411, 53] width 9 height 9
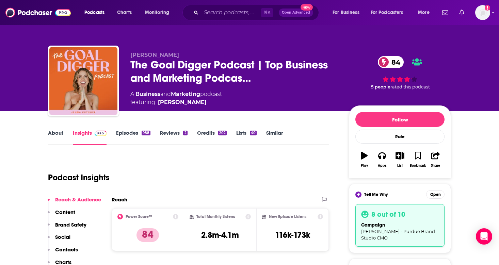
scroll to position [33, 0]
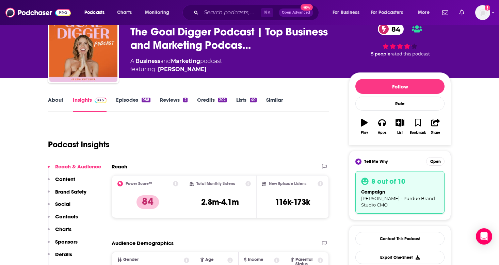
click at [395, 130] on button "List" at bounding box center [400, 126] width 18 height 25
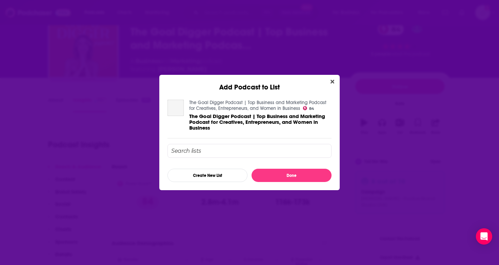
scroll to position [0, 0]
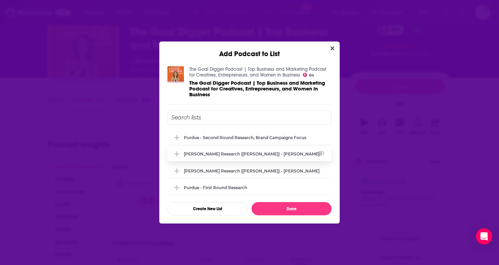
click at [177, 153] on icon "Add Podcast To List" at bounding box center [176, 153] width 5 height 5
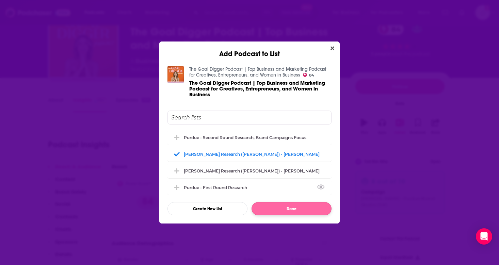
click at [270, 210] on button "Done" at bounding box center [292, 208] width 80 height 13
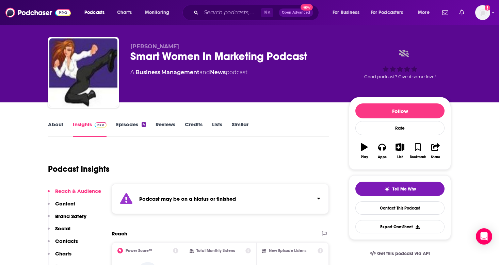
scroll to position [10, 0]
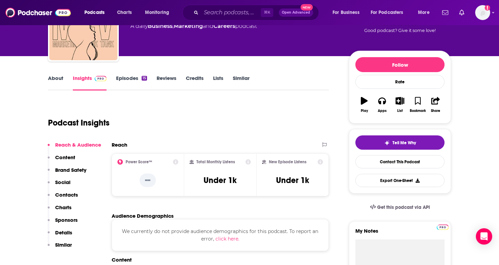
scroll to position [55, 0]
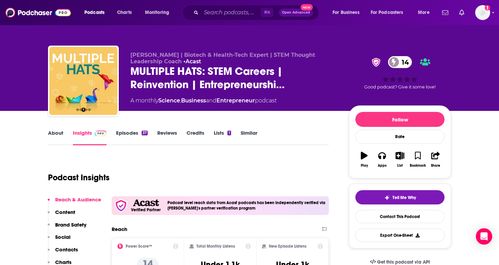
click at [134, 131] on link "Episodes 37" at bounding box center [132, 138] width 32 height 16
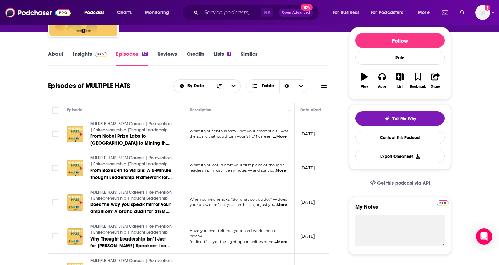
scroll to position [78, 0]
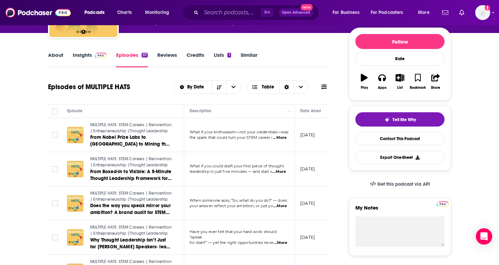
click at [62, 56] on link "About" at bounding box center [55, 60] width 15 height 16
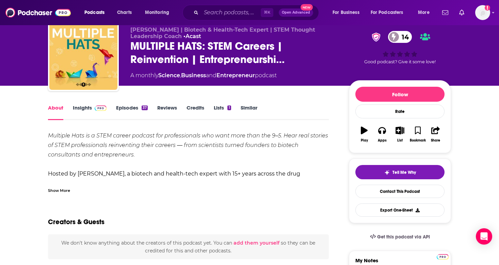
scroll to position [74, 0]
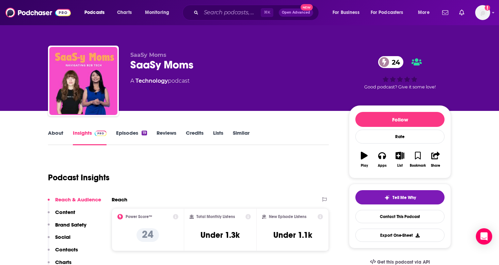
click at [127, 134] on link "Episodes 19" at bounding box center [131, 138] width 31 height 16
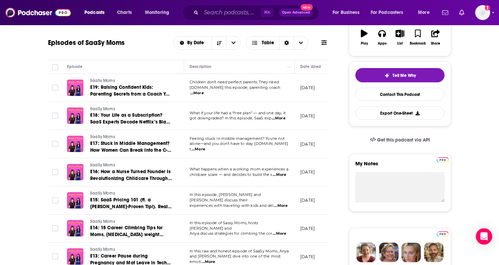
scroll to position [123, 0]
click at [370, 74] on button "Tell Me Why" at bounding box center [399, 75] width 89 height 14
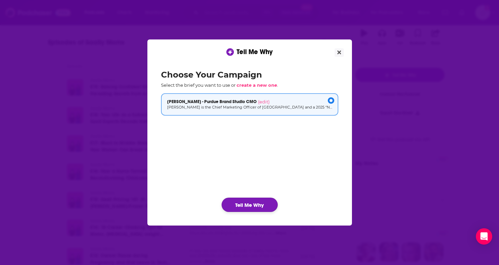
click at [250, 204] on button "Tell Me Why" at bounding box center [250, 205] width 56 height 14
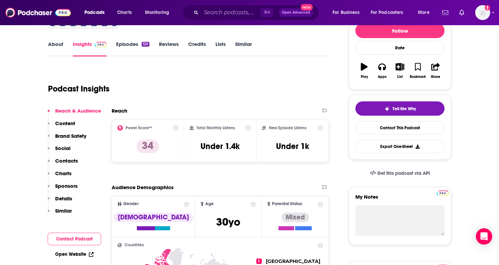
scroll to position [79, 0]
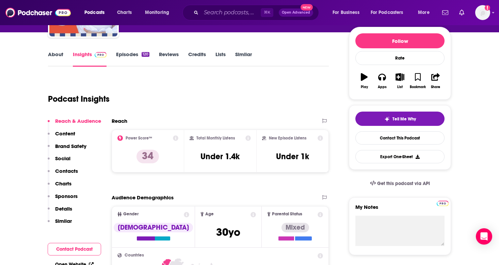
click at [134, 55] on link "Episodes 120" at bounding box center [132, 59] width 33 height 16
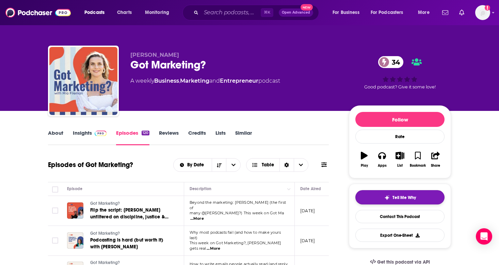
click at [401, 192] on button "Tell Me Why" at bounding box center [399, 197] width 89 height 14
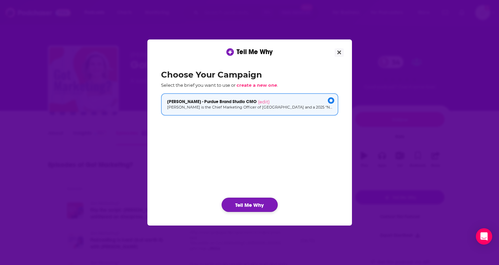
click at [260, 202] on button "Tell Me Why" at bounding box center [250, 205] width 56 height 14
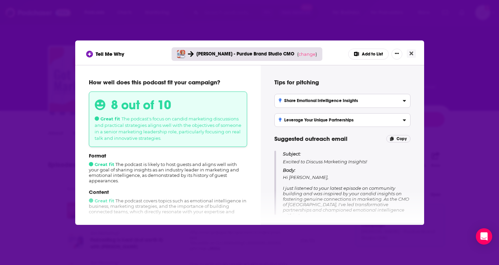
click at [373, 55] on button "Add to List" at bounding box center [368, 54] width 41 height 11
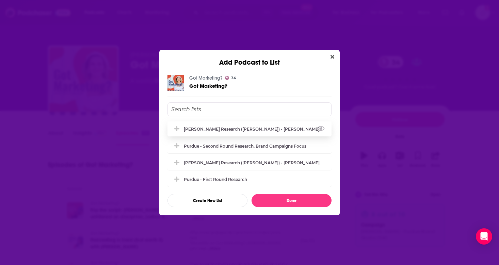
click at [265, 130] on div "[PERSON_NAME] Research ([PERSON_NAME]) - [PERSON_NAME]" at bounding box center [249, 129] width 164 height 15
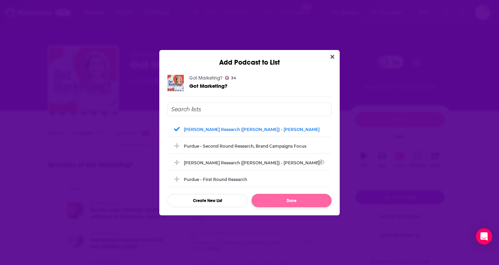
click at [287, 198] on button "Done" at bounding box center [292, 200] width 80 height 13
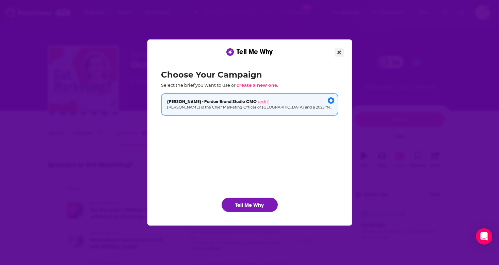
click at [338, 55] on icon "Close" at bounding box center [339, 52] width 4 height 5
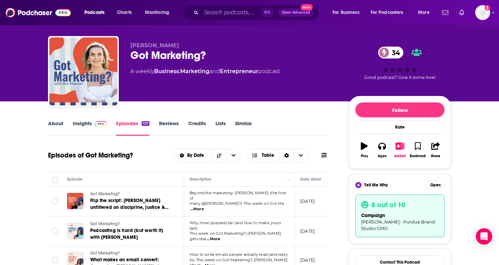
scroll to position [12, 0]
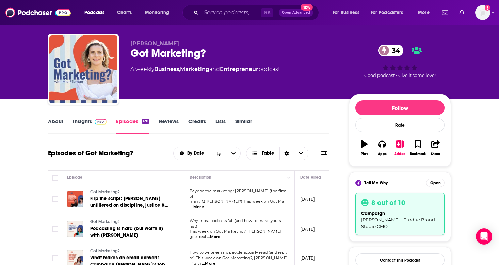
click at [402, 144] on icon "button" at bounding box center [399, 143] width 9 height 7
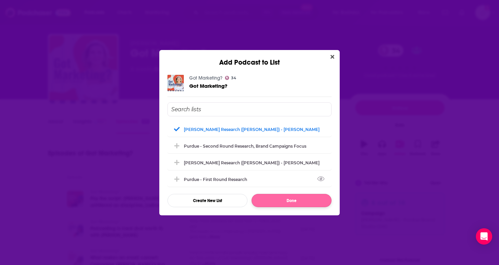
click at [281, 204] on button "Done" at bounding box center [292, 200] width 80 height 13
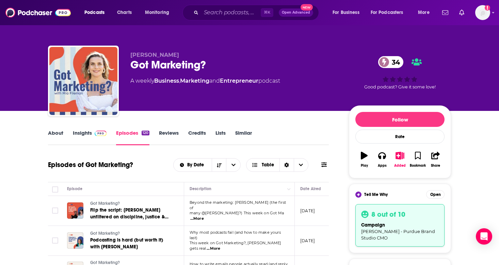
scroll to position [12, 0]
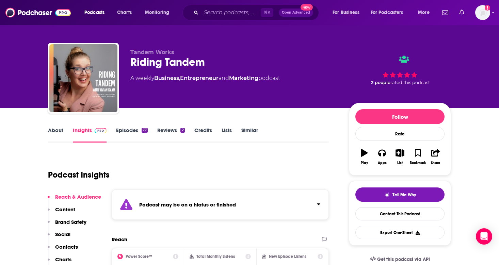
scroll to position [3, 0]
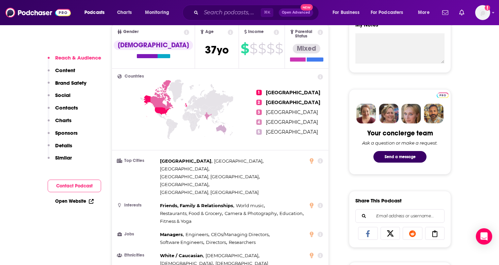
scroll to position [263, 0]
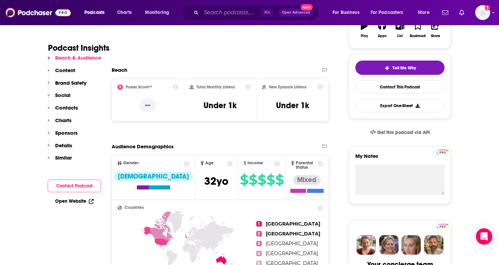
scroll to position [130, 0]
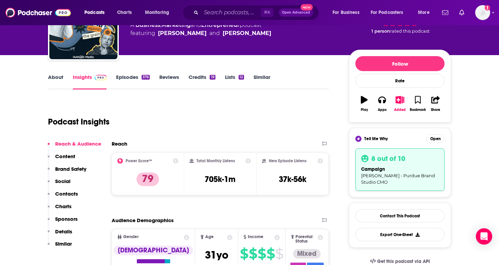
scroll to position [55, 0]
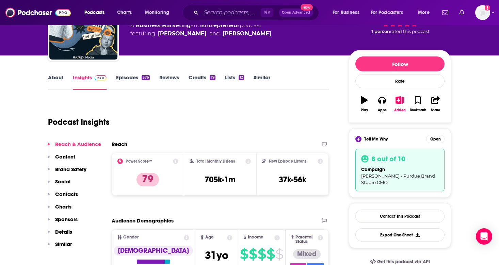
click at [400, 108] on button "Added" at bounding box center [400, 104] width 18 height 25
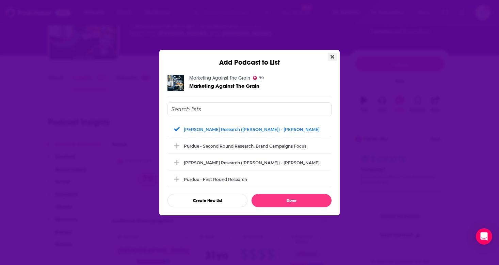
click at [334, 53] on button "Close" at bounding box center [332, 57] width 9 height 9
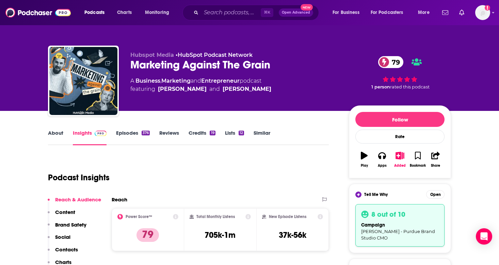
scroll to position [55, 0]
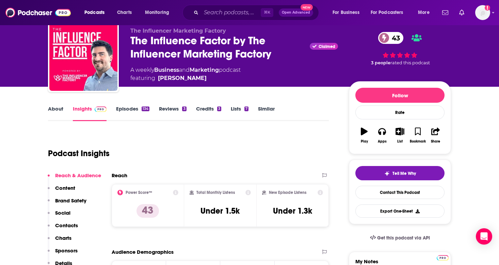
scroll to position [11, 0]
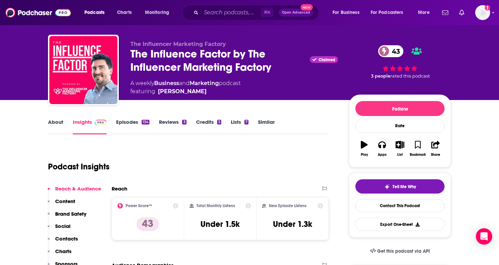
click at [136, 124] on link "Episodes 134" at bounding box center [132, 127] width 33 height 16
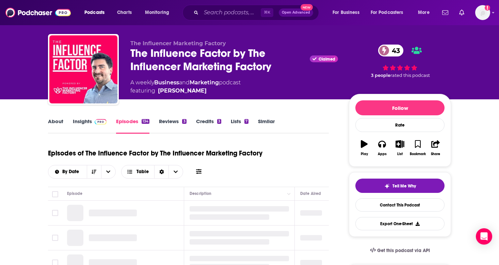
scroll to position [33, 0]
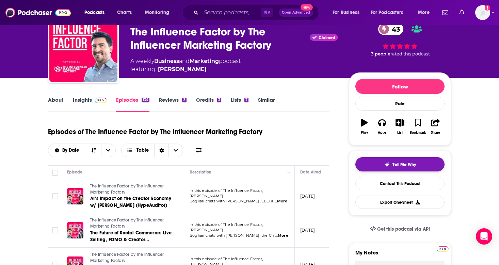
click at [391, 166] on div "Tell Me Why" at bounding box center [400, 164] width 32 height 5
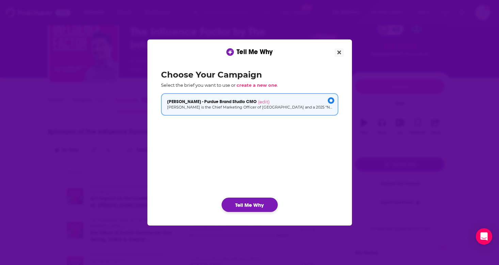
click at [253, 208] on button "Tell Me Why" at bounding box center [250, 205] width 56 height 14
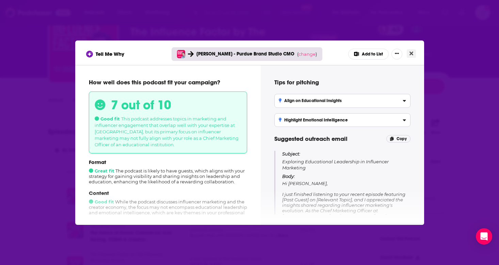
click at [413, 54] on button "Close" at bounding box center [411, 53] width 9 height 9
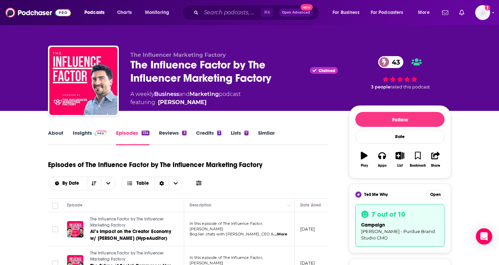
scroll to position [33, 0]
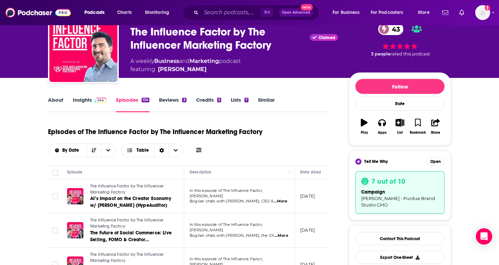
click at [397, 123] on icon "button" at bounding box center [400, 122] width 9 height 7
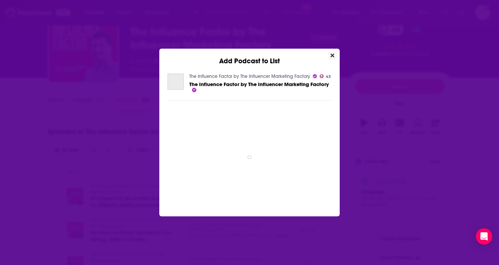
scroll to position [0, 0]
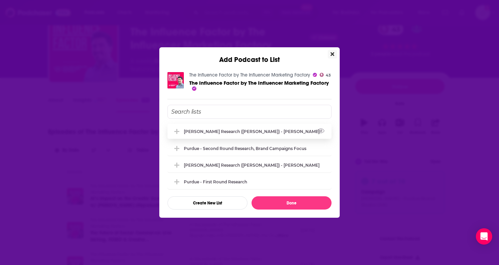
click at [216, 132] on div "Perdue Research (Kelly) - Natalie" at bounding box center [254, 131] width 140 height 5
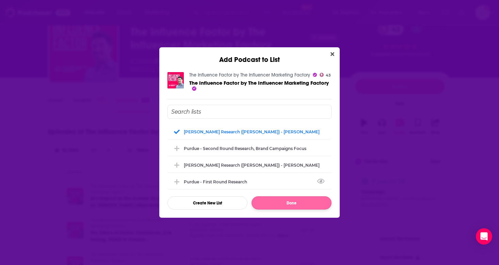
click at [282, 204] on button "Done" at bounding box center [292, 202] width 80 height 13
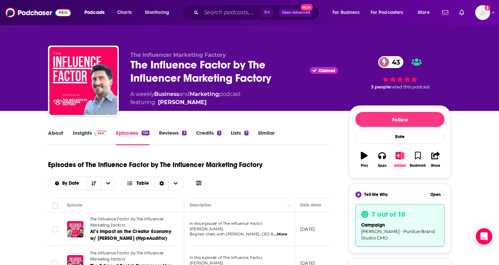
scroll to position [33, 0]
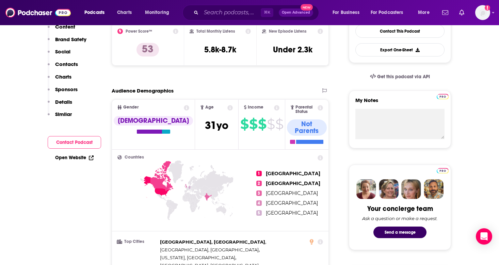
scroll to position [55, 0]
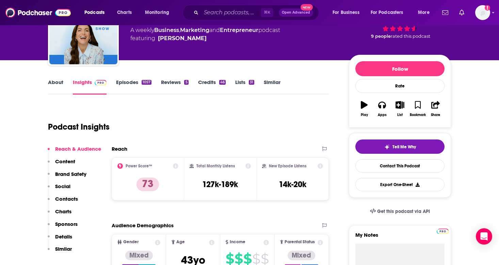
scroll to position [28, 0]
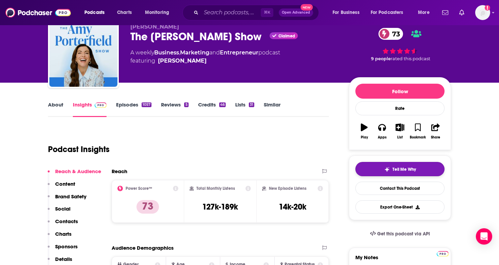
click at [392, 172] on button "Tell Me Why" at bounding box center [399, 169] width 89 height 14
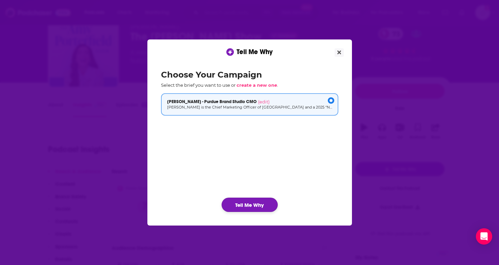
click at [246, 207] on button "Tell Me Why" at bounding box center [250, 205] width 56 height 14
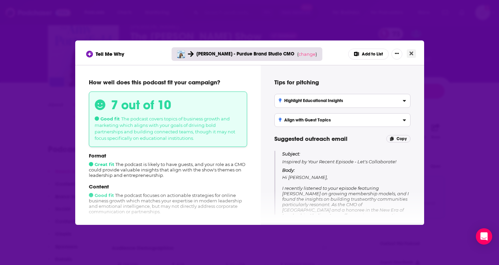
click at [411, 52] on icon "Close" at bounding box center [411, 53] width 4 height 5
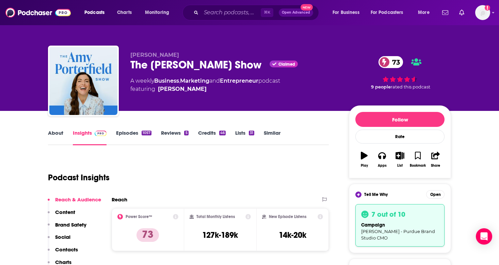
scroll to position [28, 0]
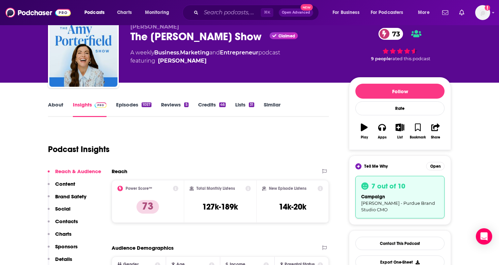
click at [399, 128] on icon "button" at bounding box center [399, 127] width 9 height 7
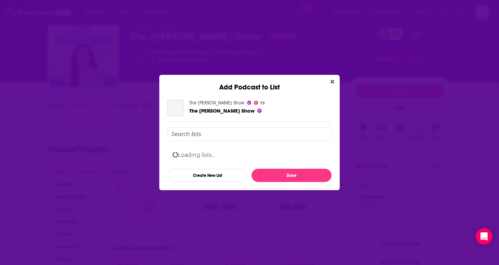
scroll to position [0, 0]
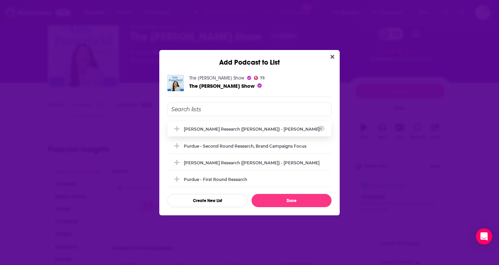
click at [226, 130] on div "Perdue Research (Kelly) - Natalie" at bounding box center [254, 129] width 140 height 5
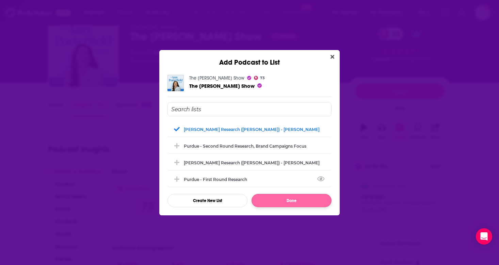
click at [268, 197] on button "Done" at bounding box center [292, 200] width 80 height 13
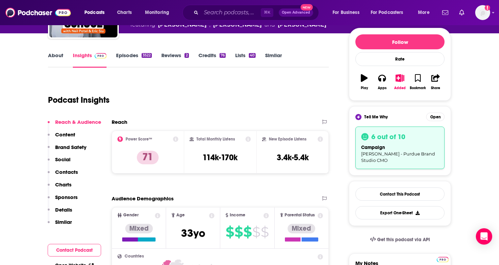
scroll to position [80, 0]
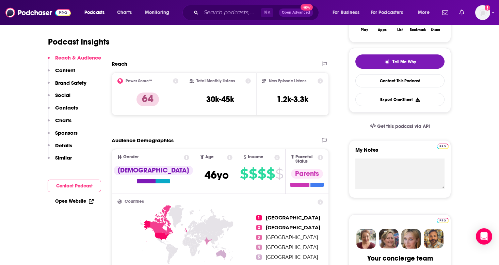
scroll to position [212, 0]
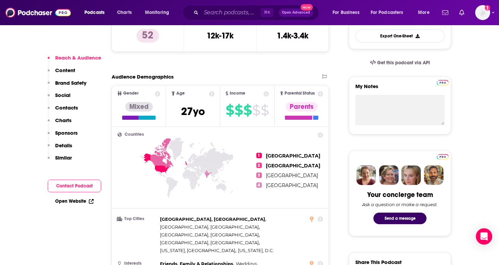
scroll to position [66, 0]
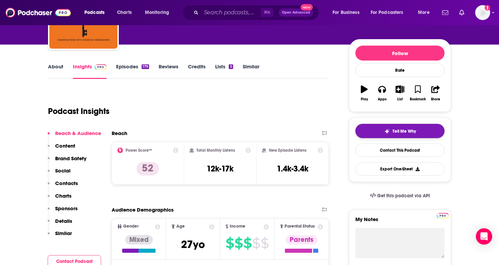
click at [368, 130] on button "Tell Me Why" at bounding box center [399, 131] width 89 height 14
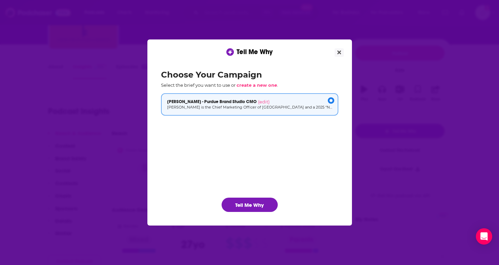
scroll to position [0, 0]
click at [260, 204] on button "Tell Me Why" at bounding box center [250, 205] width 56 height 14
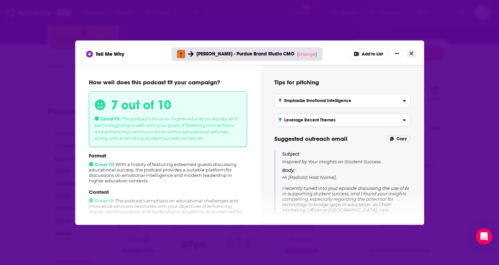
click at [414, 52] on button "Close" at bounding box center [411, 53] width 9 height 9
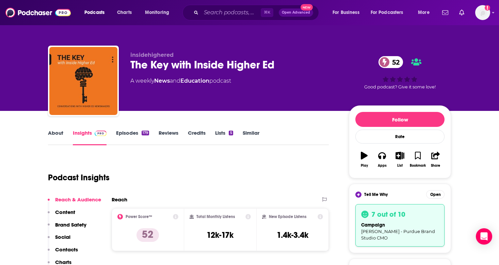
scroll to position [66, 0]
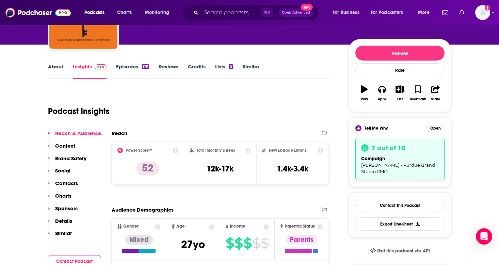
click at [400, 90] on icon "button" at bounding box center [399, 88] width 9 height 7
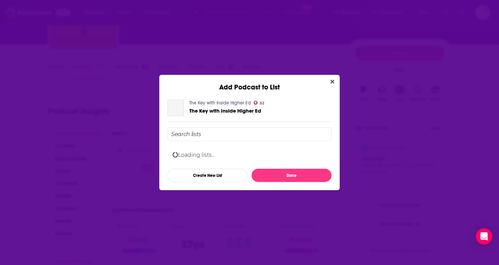
scroll to position [0, 0]
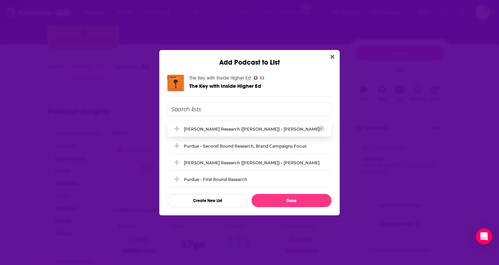
click at [280, 132] on div "[PERSON_NAME] Research ([PERSON_NAME]) - [PERSON_NAME]" at bounding box center [249, 129] width 164 height 15
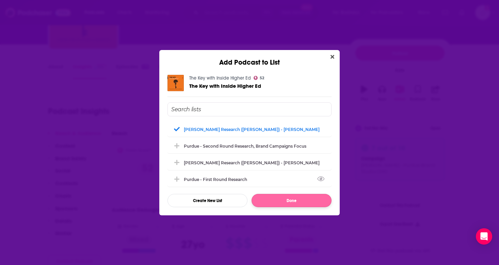
click at [273, 199] on button "Done" at bounding box center [292, 200] width 80 height 13
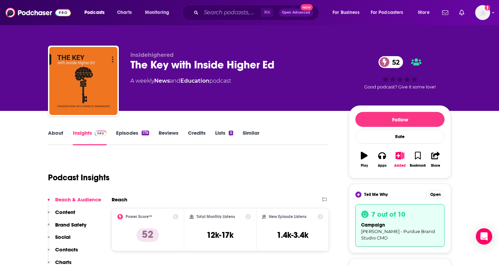
scroll to position [66, 0]
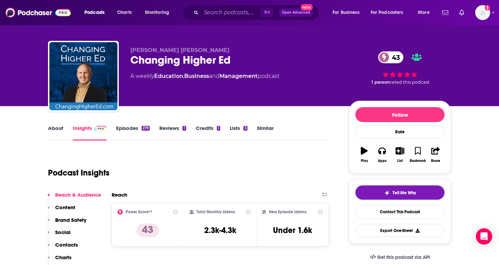
scroll to position [4, 0]
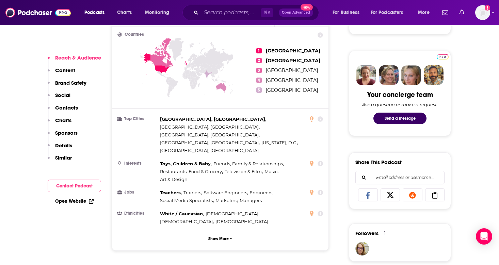
scroll to position [300, 0]
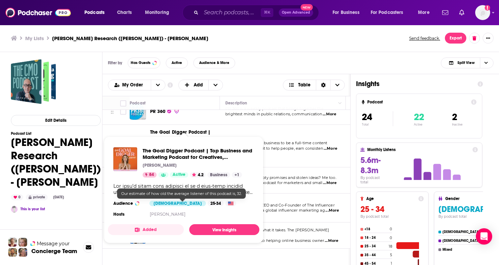
scroll to position [580, 0]
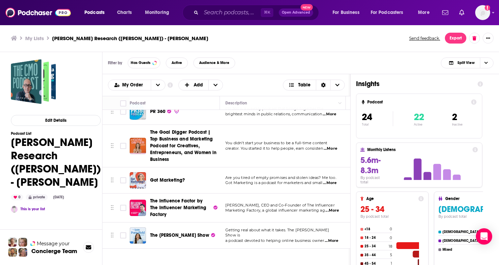
click at [325, 243] on span "...More" at bounding box center [332, 240] width 14 height 5
click at [312, 209] on span "Marketing Factory, a global influencer marketing ag" at bounding box center [275, 210] width 100 height 5
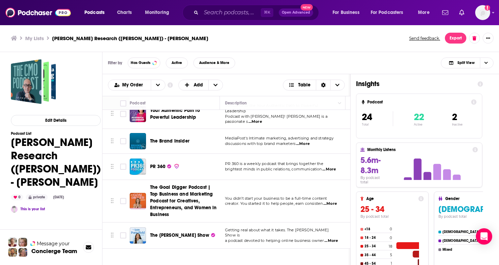
scroll to position [0, 0]
click at [335, 168] on span "...More" at bounding box center [329, 169] width 14 height 5
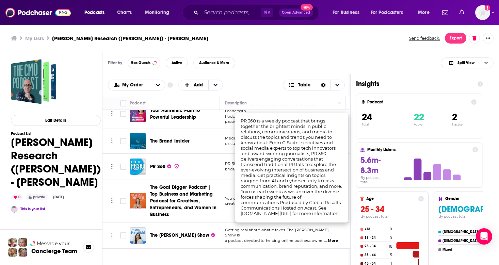
click at [226, 167] on span "brightest minds in public relations, communication" at bounding box center [273, 169] width 97 height 5
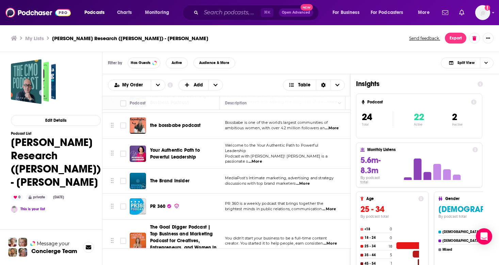
scroll to position [539, 0]
click at [124, 179] on input "Toggle select row" at bounding box center [123, 181] width 6 height 6
checkbox input "true"
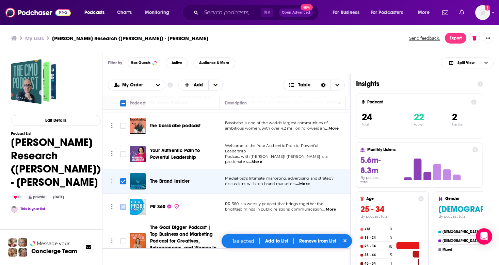
click at [124, 208] on icon "Toggle select row" at bounding box center [123, 207] width 8 height 8
click at [123, 205] on input "Toggle select row" at bounding box center [123, 207] width 6 height 6
checkbox input "true"
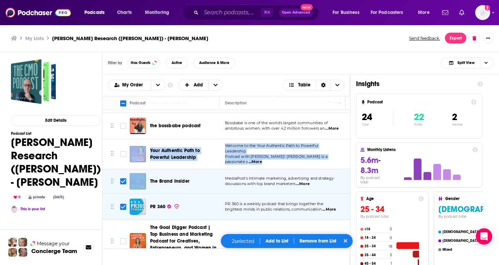
drag, startPoint x: 113, startPoint y: 184, endPoint x: 114, endPoint y: 167, distance: 16.7
click at [112, 181] on icon "Move" at bounding box center [112, 181] width 3 height 6
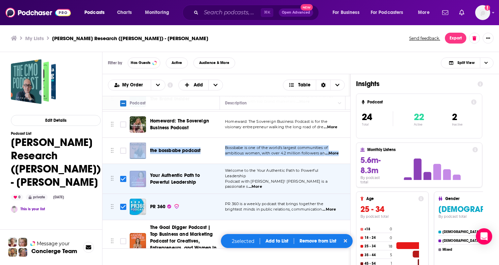
click at [194, 174] on span "Your Authentic Path to Powerful Leadership" at bounding box center [175, 179] width 50 height 13
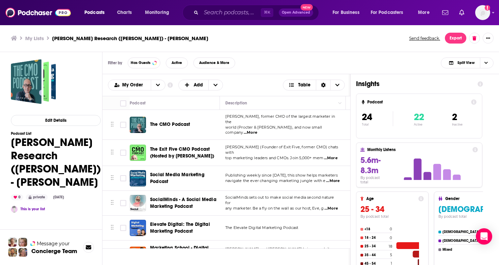
scroll to position [0, 0]
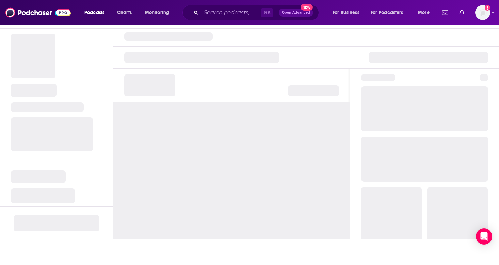
scroll to position [3, 0]
